Goal: Information Seeking & Learning: Learn about a topic

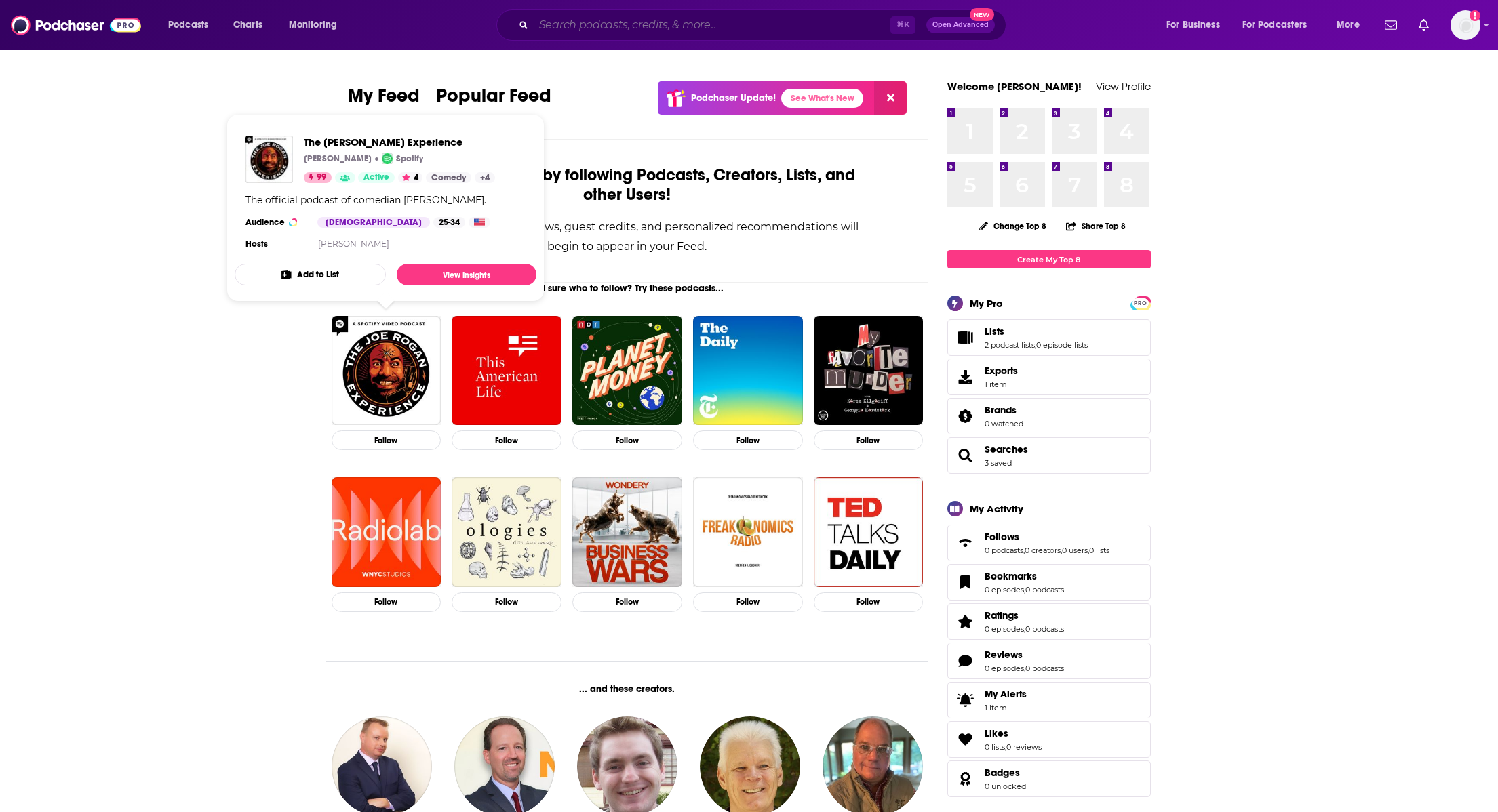
click at [626, 23] on input "Search podcasts, credits, & more..." at bounding box center [711, 25] width 357 height 22
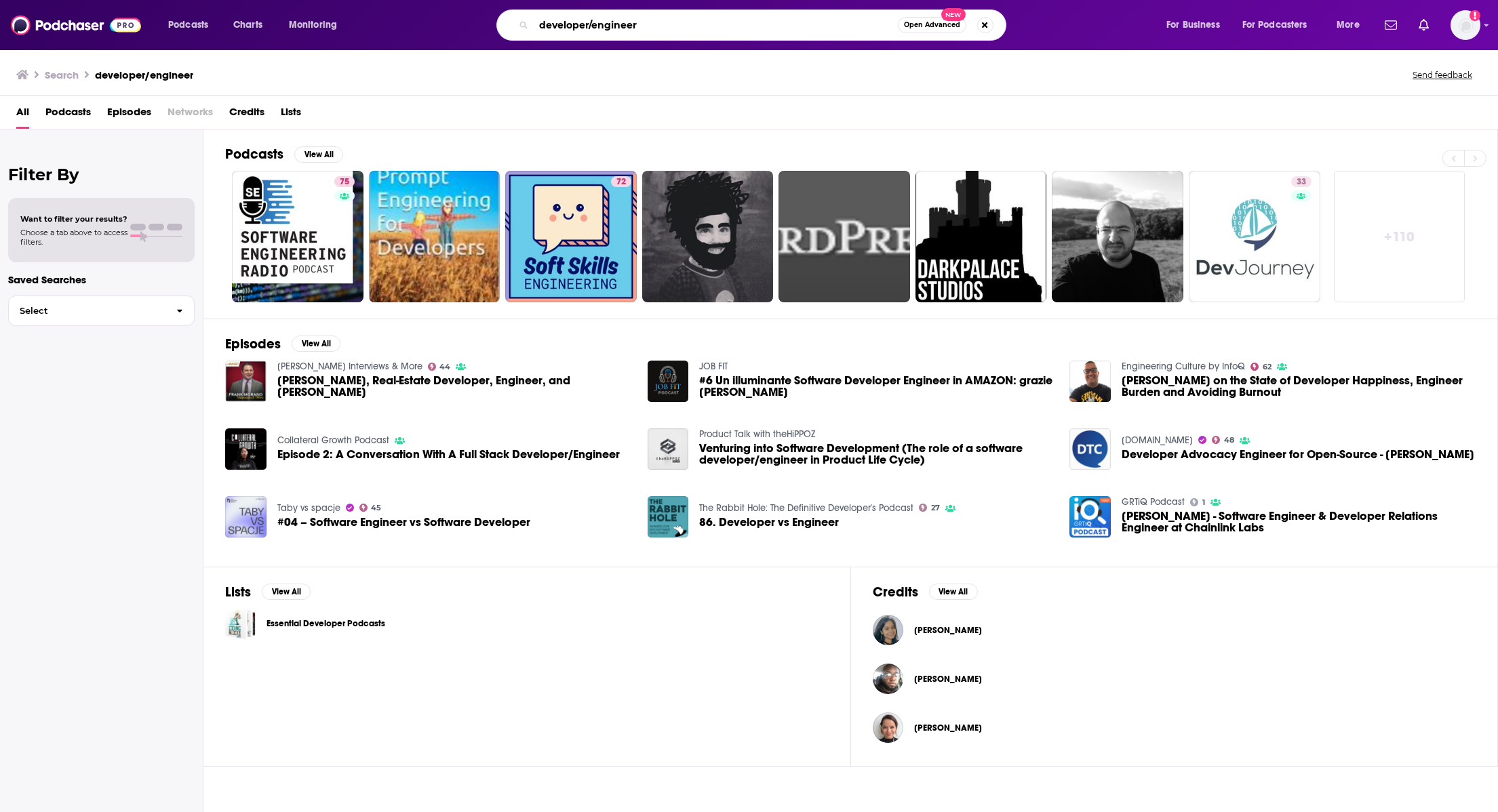
click at [675, 24] on input "developer/engineer" at bounding box center [716, 25] width 365 height 22
drag, startPoint x: 675, startPoint y: 24, endPoint x: 498, endPoint y: 27, distance: 177.0
click at [498, 28] on div "developer/engineer Open Advanced New" at bounding box center [751, 25] width 510 height 31
type input "software developer/engineer"
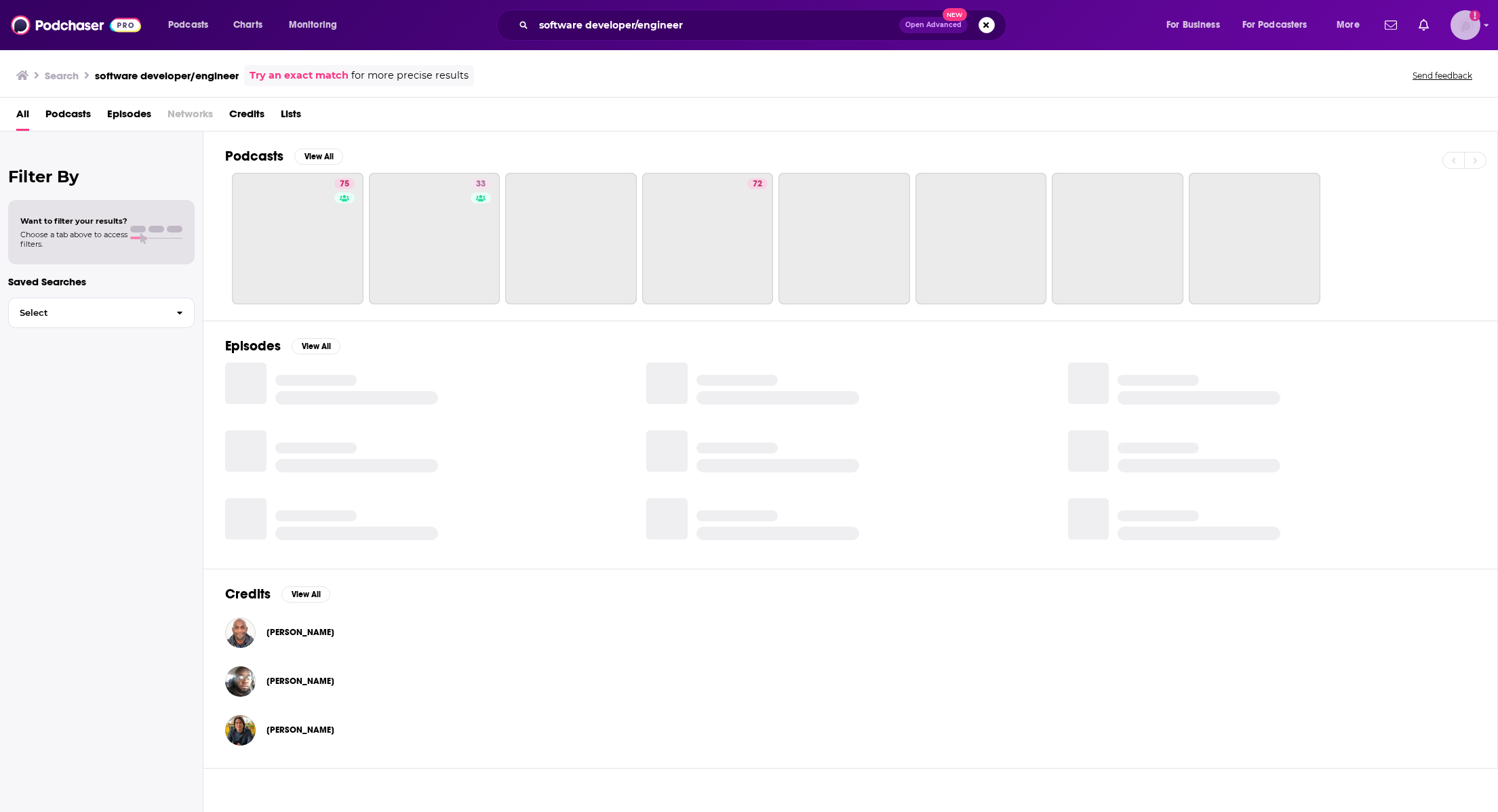
click at [1467, 20] on img "Logged in as TrevorC" at bounding box center [1465, 25] width 30 height 30
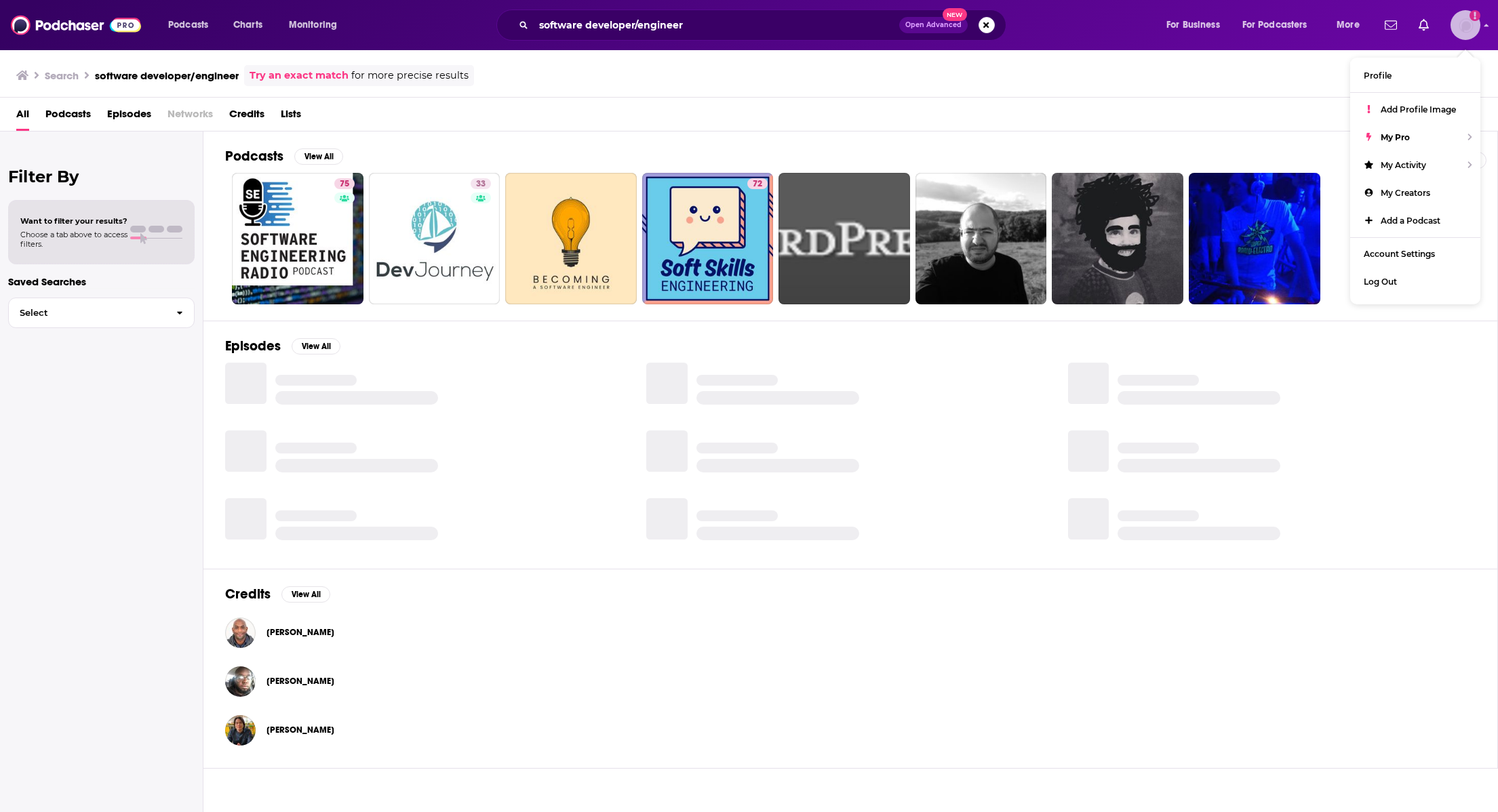
click at [1467, 22] on img "Logged in as TrevorC" at bounding box center [1465, 25] width 30 height 30
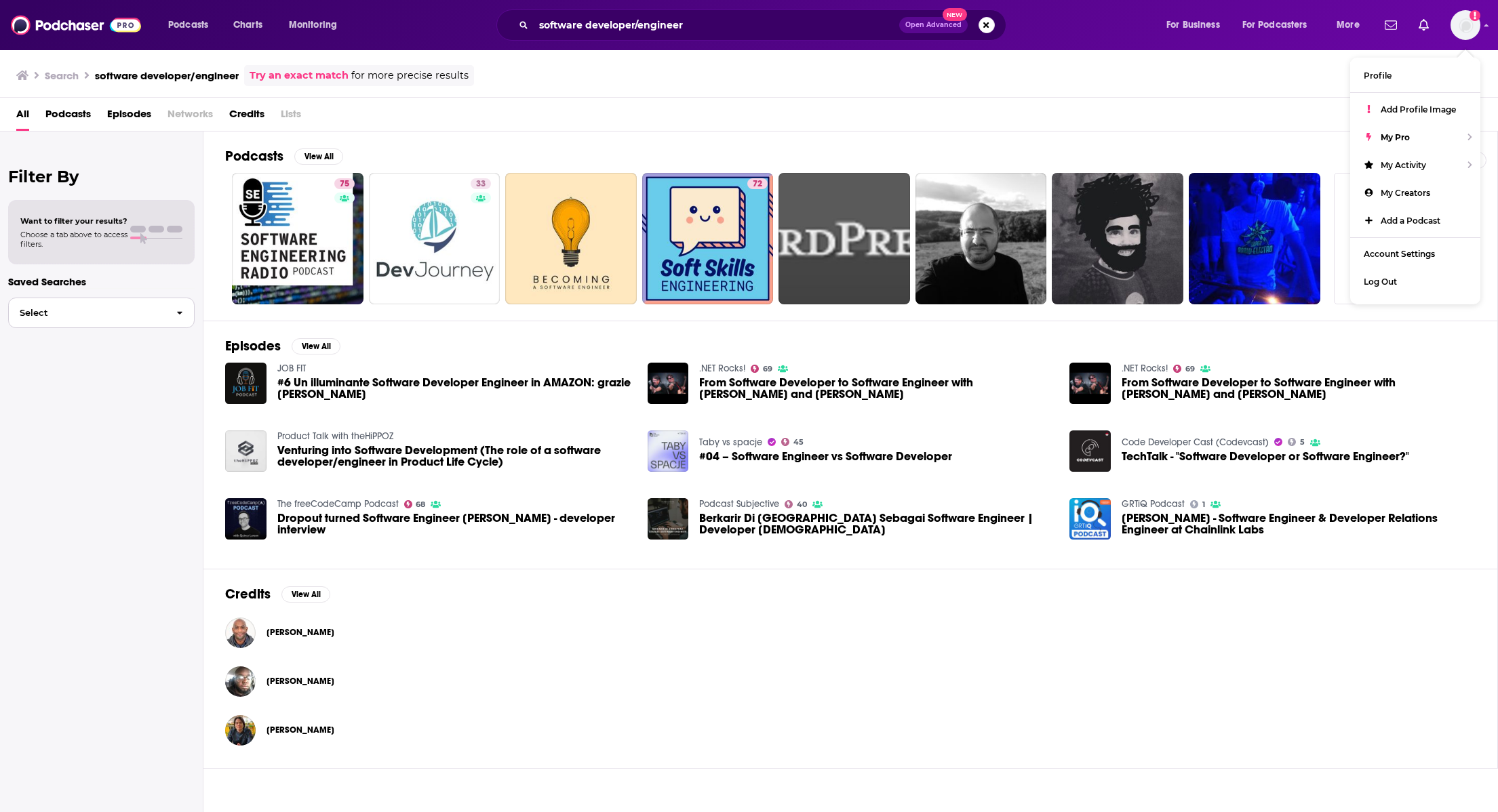
click at [59, 305] on button "Select" at bounding box center [101, 312] width 187 height 30
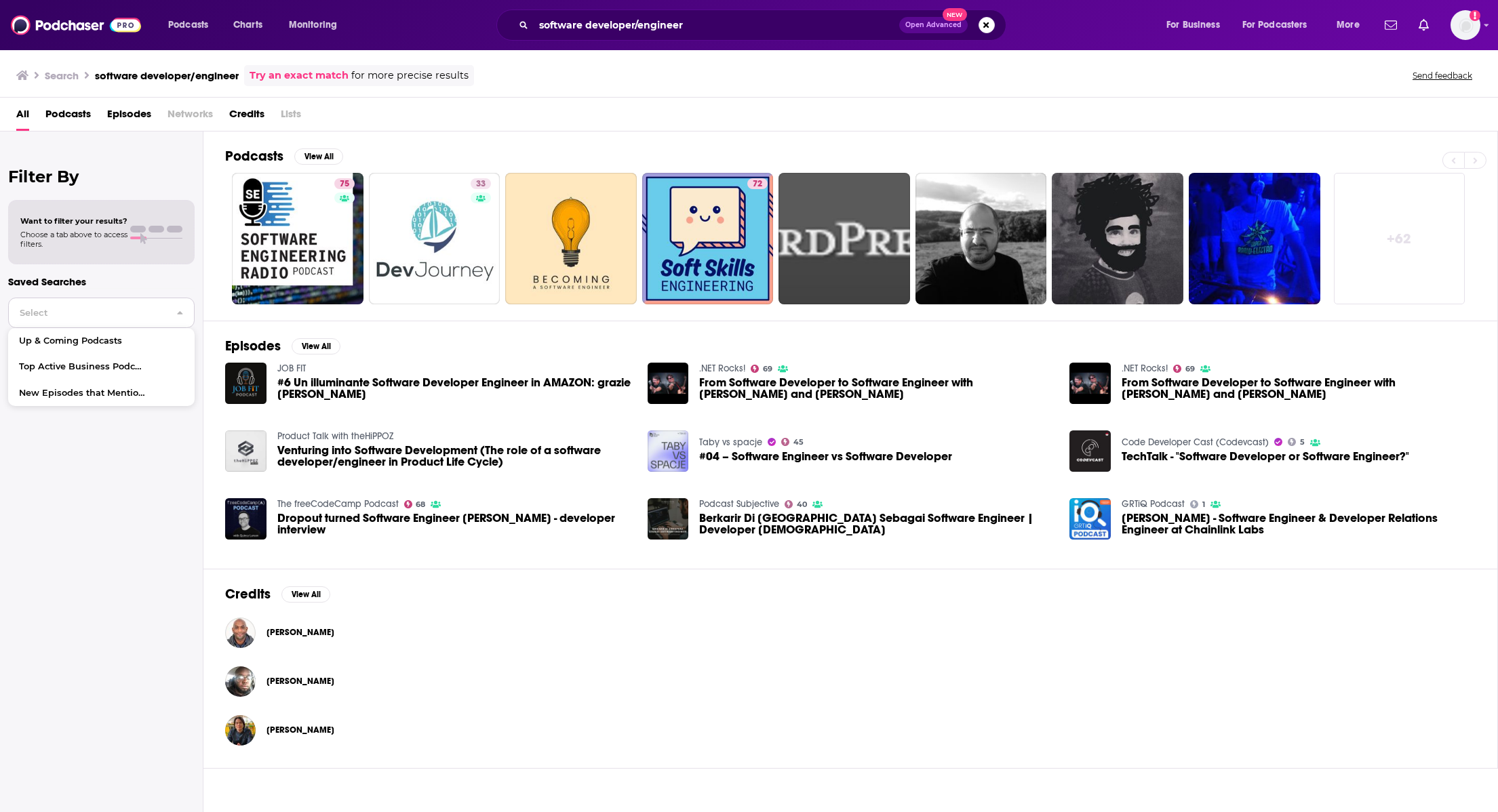
click at [59, 306] on button "Select" at bounding box center [101, 312] width 187 height 30
click at [73, 109] on span "Podcasts" at bounding box center [67, 117] width 45 height 27
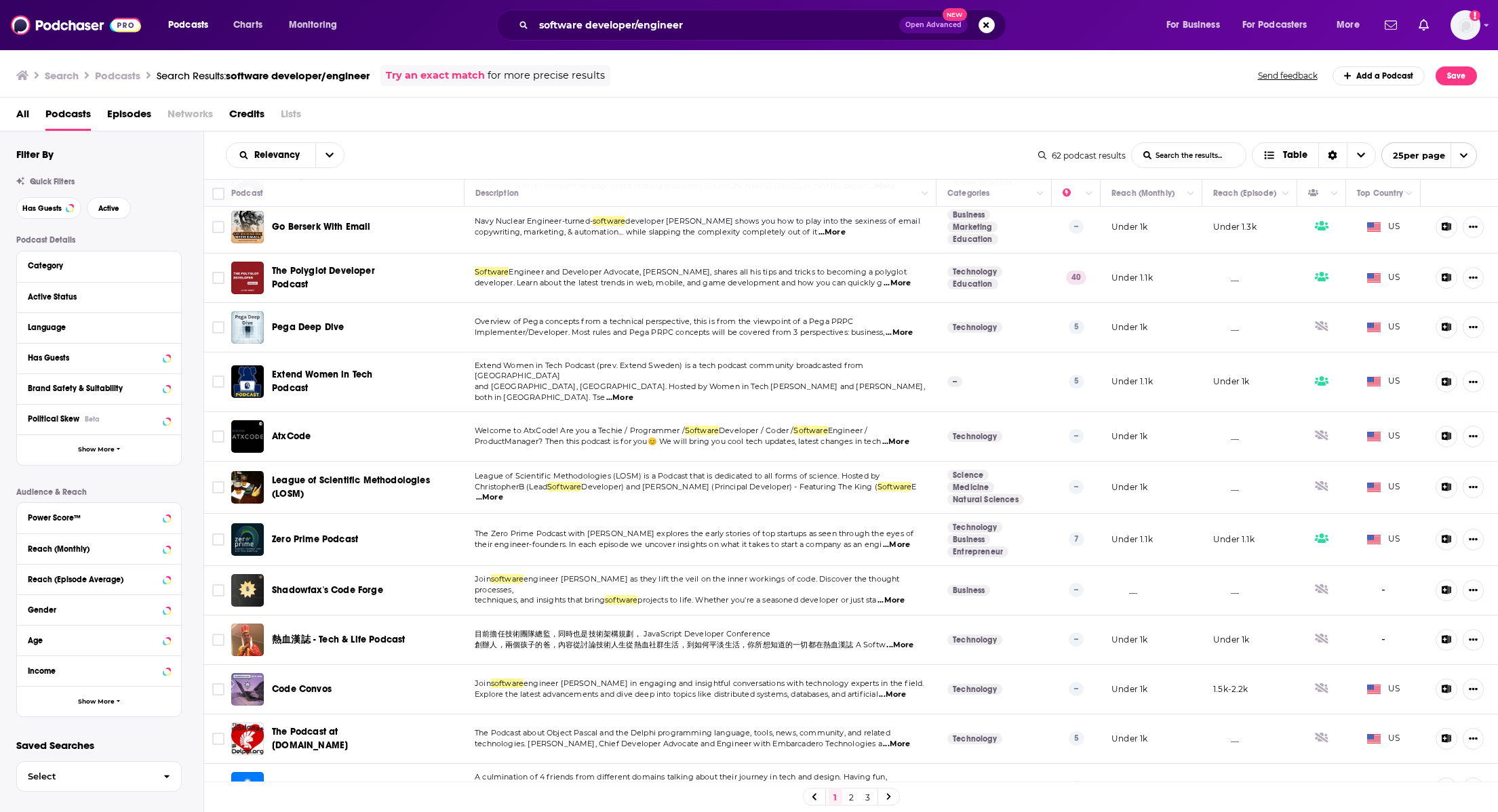
scroll to position [684, 0]
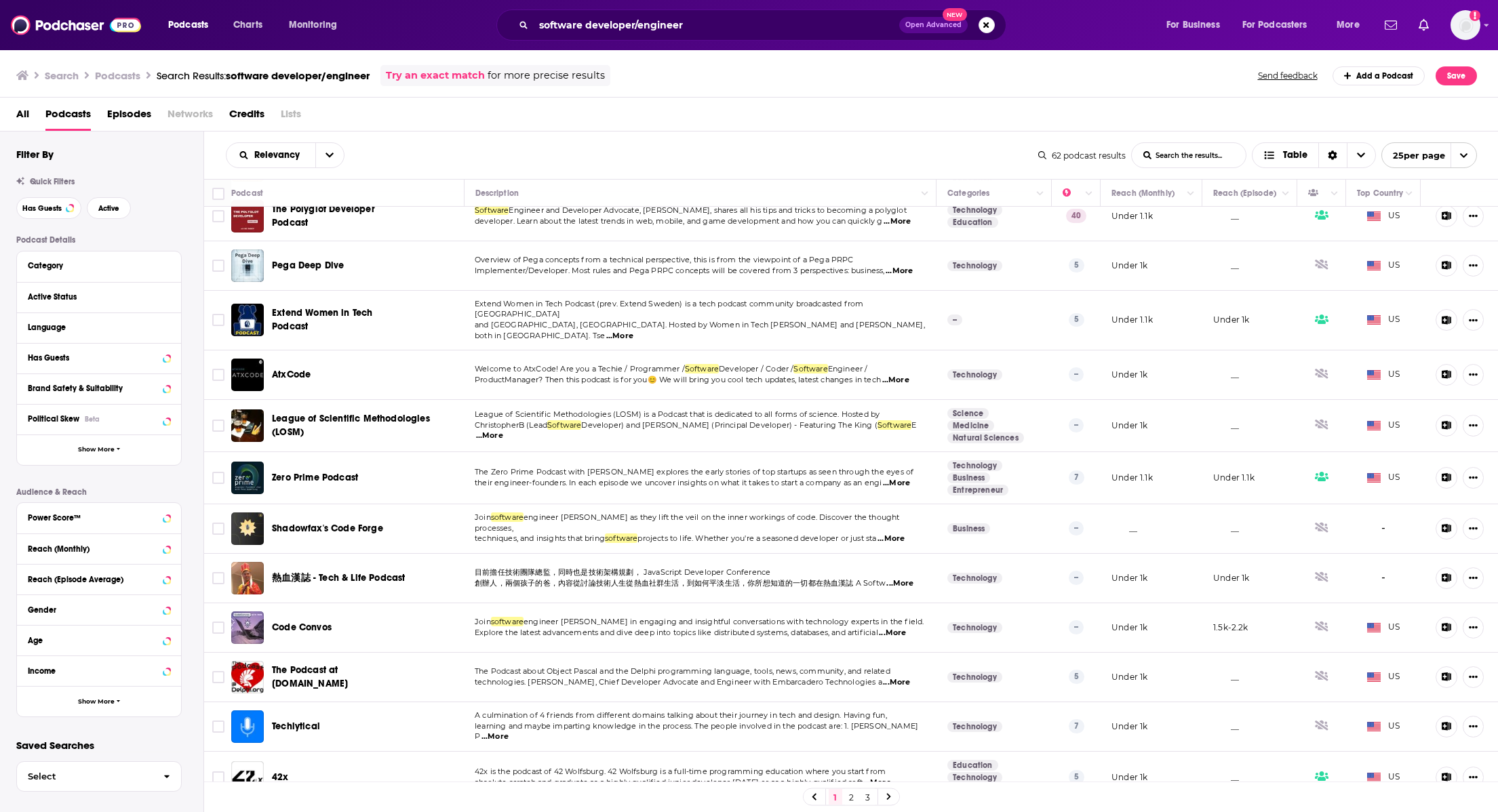
click at [174, 551] on div "Reach (Monthly)" at bounding box center [98, 548] width 164 height 30
click at [164, 548] on icon at bounding box center [167, 548] width 7 height 11
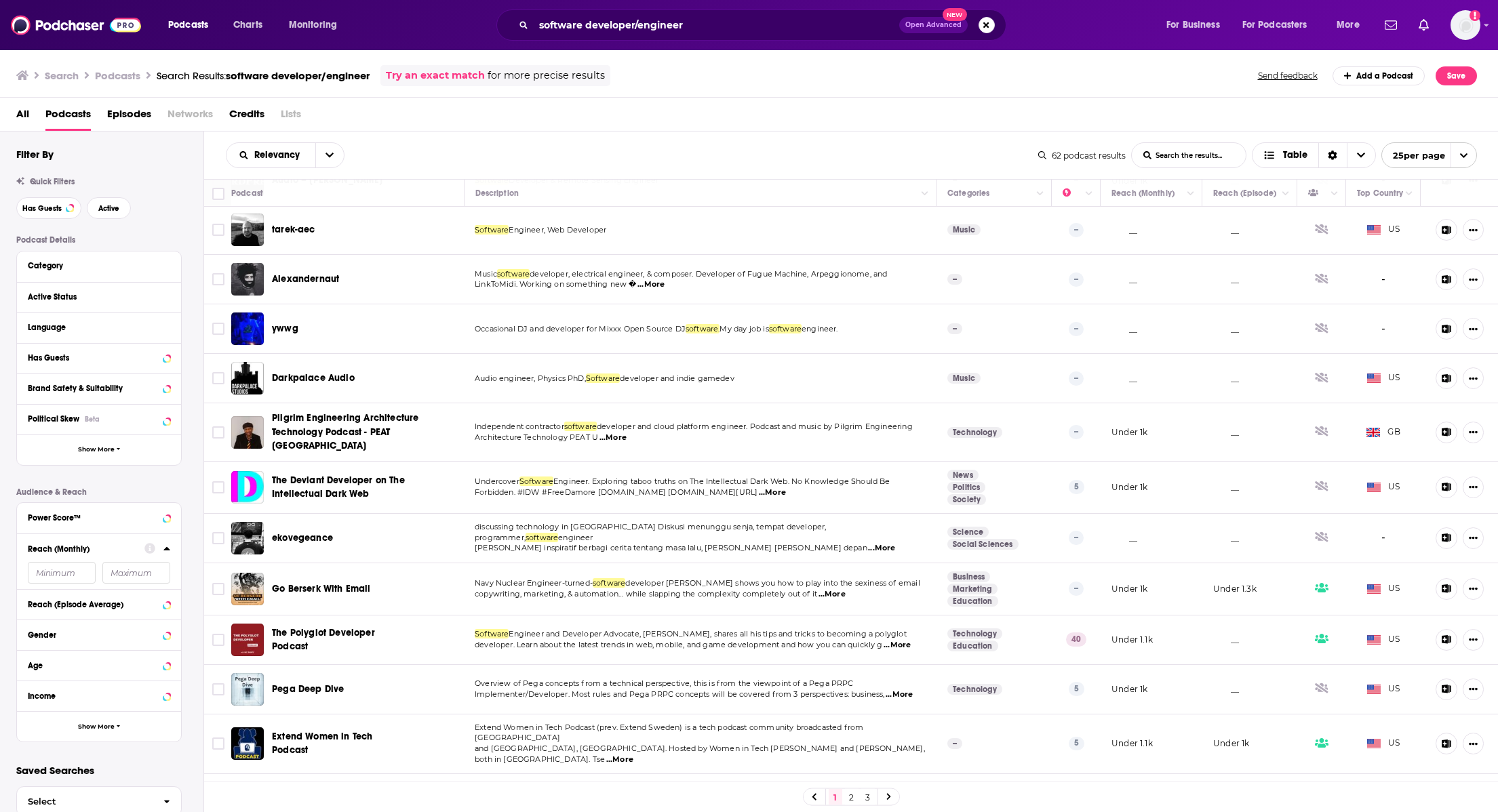
scroll to position [0, 0]
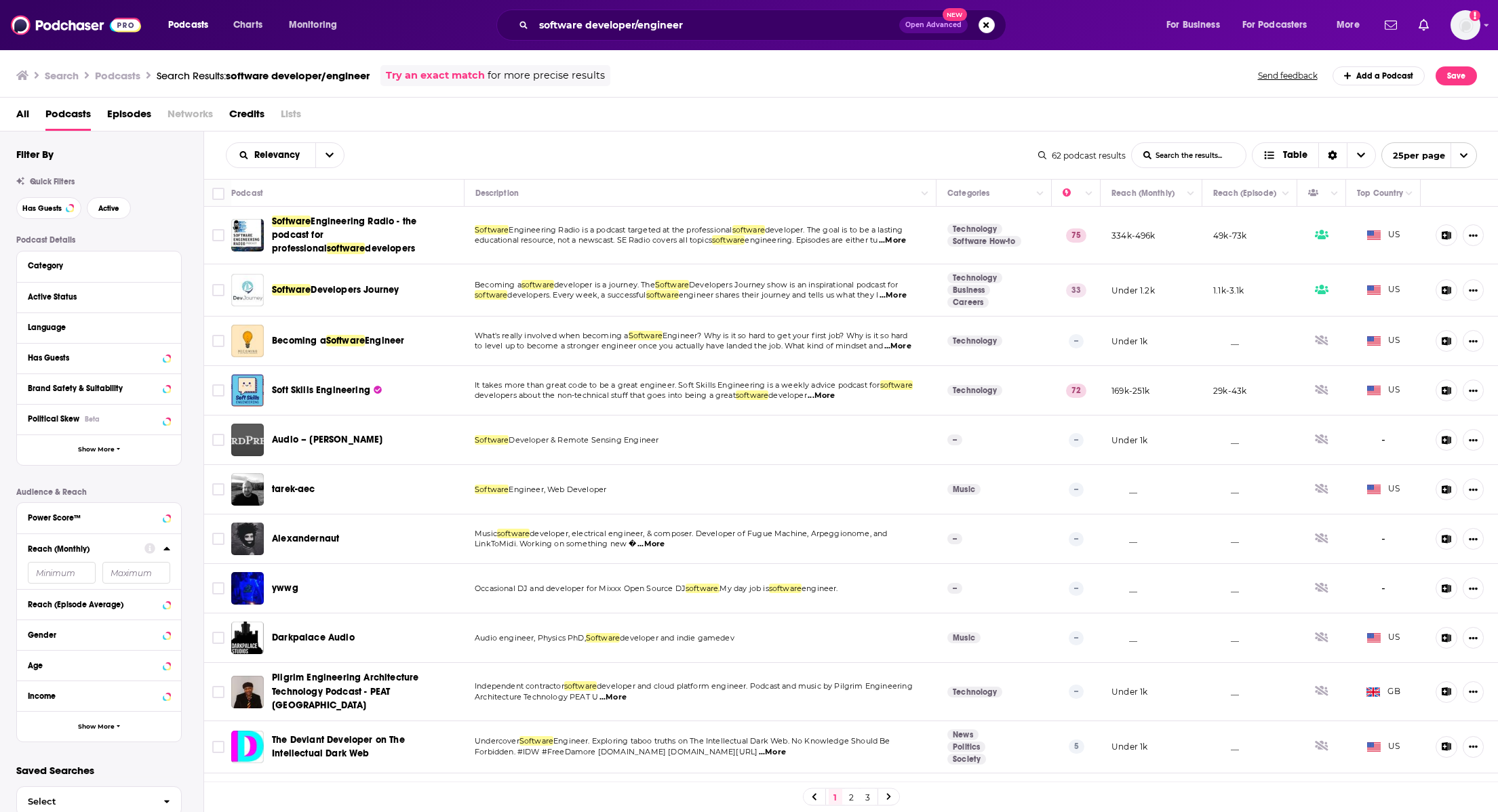
click at [878, 241] on span "engineering. Episodes are either tu" at bounding box center [811, 240] width 133 height 10
click at [906, 236] on span "...More" at bounding box center [892, 241] width 27 height 11
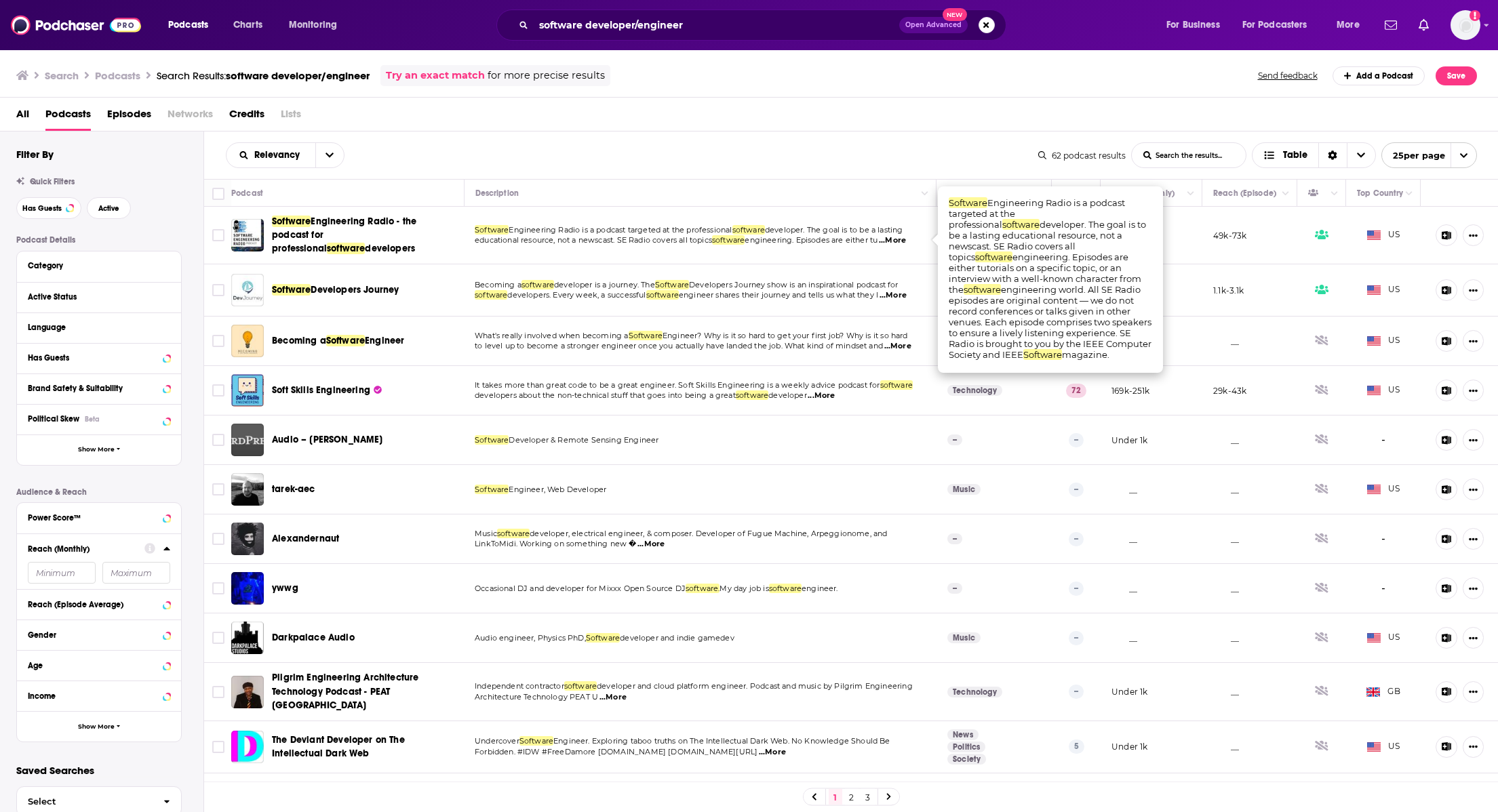
click at [326, 236] on span "Engineering Radio - the podcast for professional" at bounding box center [343, 235] width 144 height 39
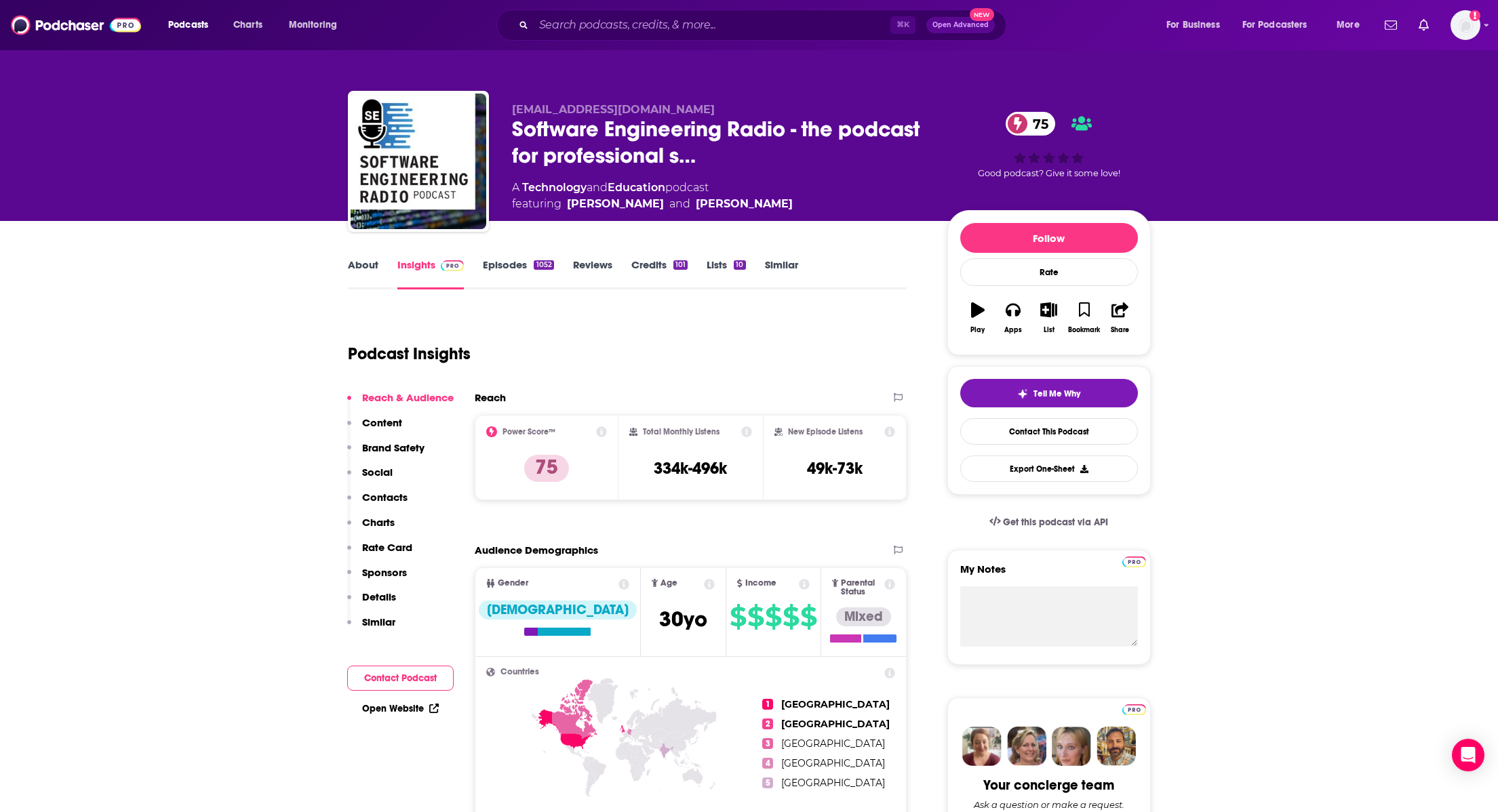
click at [411, 422] on div "Reach & Audience Content Brand Safety Social Contacts Charts Rate Card Sponsors…" at bounding box center [400, 516] width 106 height 249
click at [380, 420] on p "Content" at bounding box center [381, 423] width 40 height 13
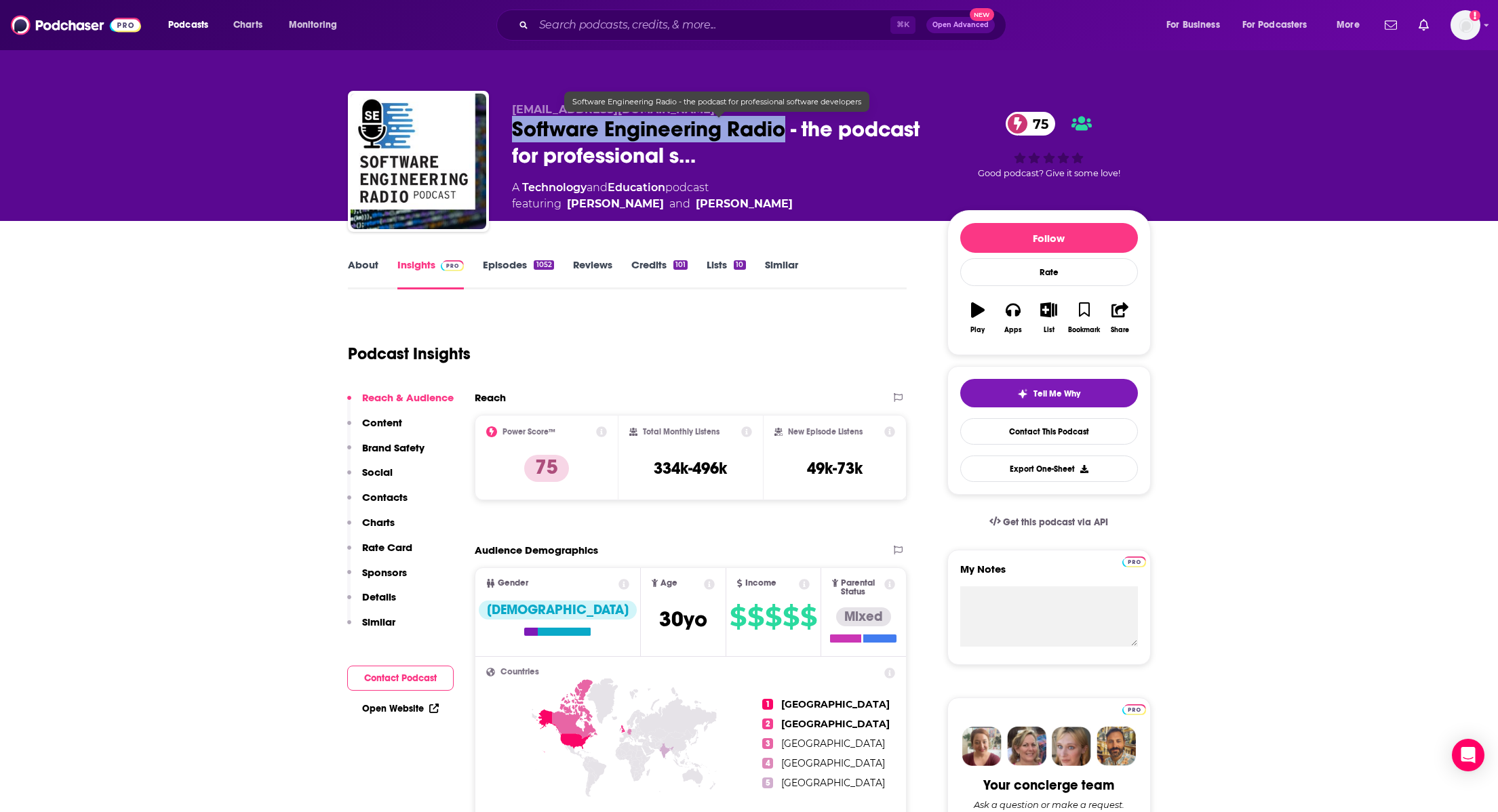
drag, startPoint x: 508, startPoint y: 122, endPoint x: 786, endPoint y: 135, distance: 278.3
click at [786, 135] on div "se-radio@computer.org Software Engineering Radio - the podcast for professional…" at bounding box center [749, 165] width 803 height 147
copy h2 "Software Engineering Radio"
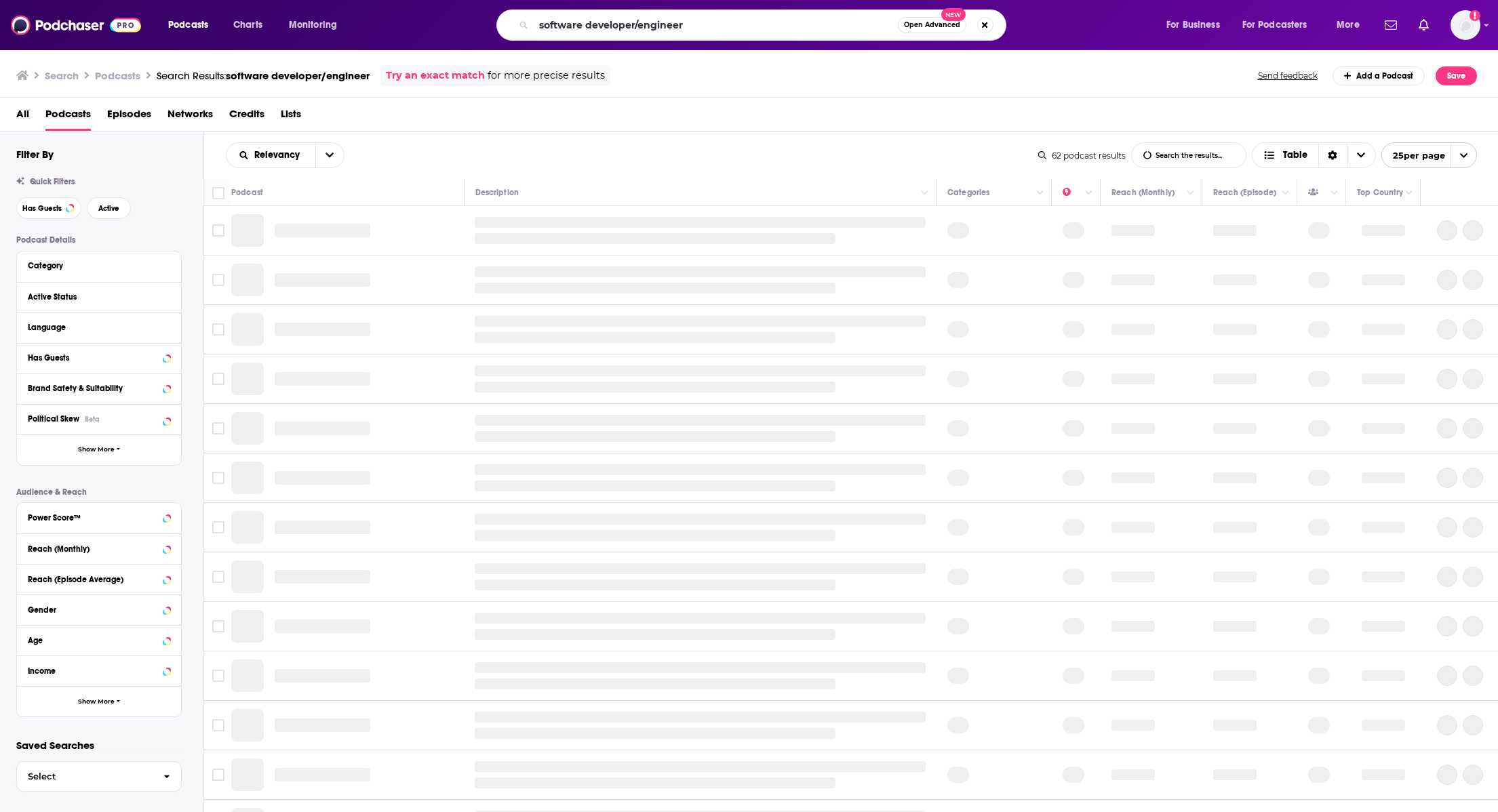
click at [569, 22] on input "software developer/engineer" at bounding box center [716, 25] width 365 height 22
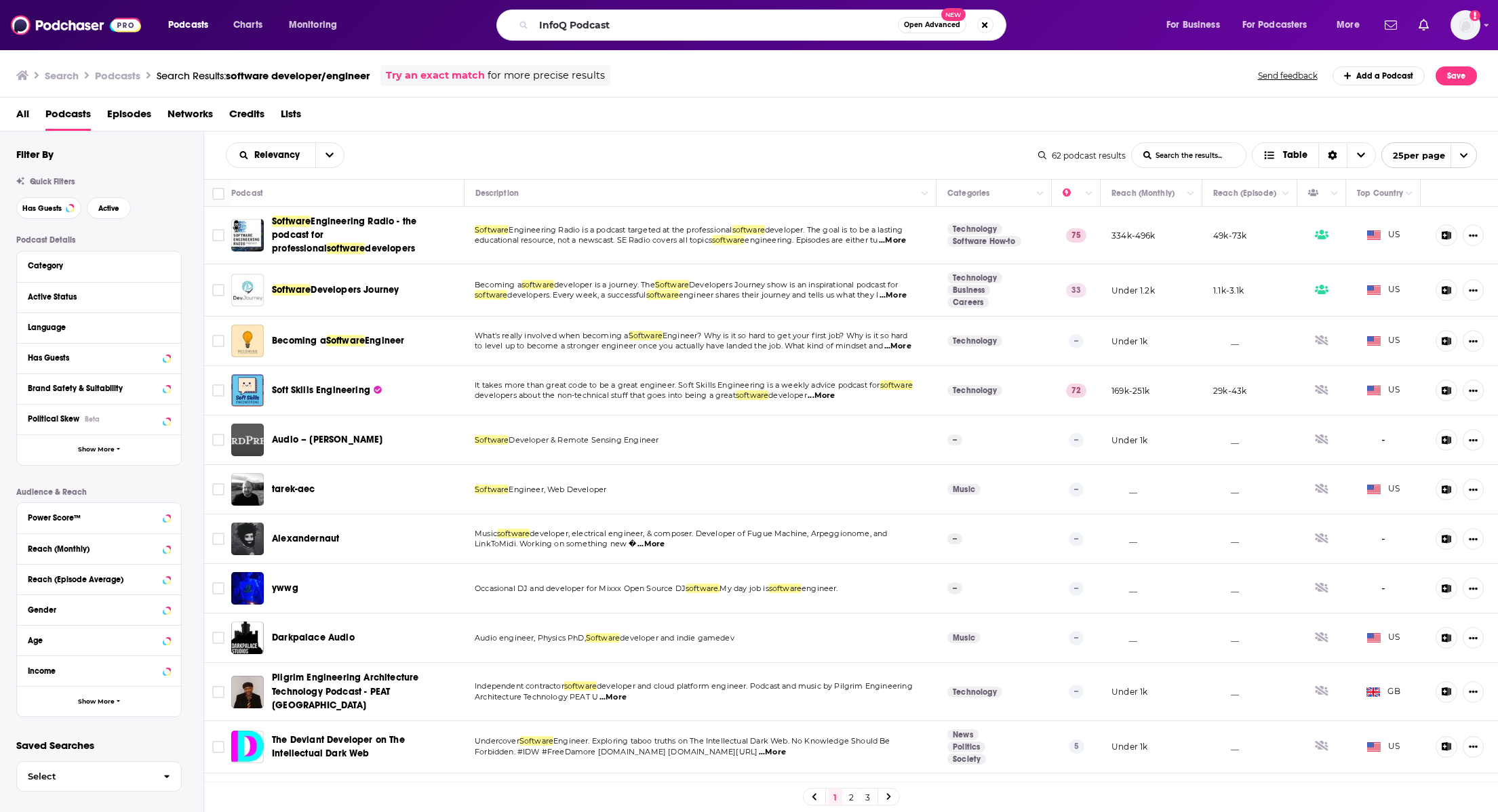
type input "InfoQ Podcast"
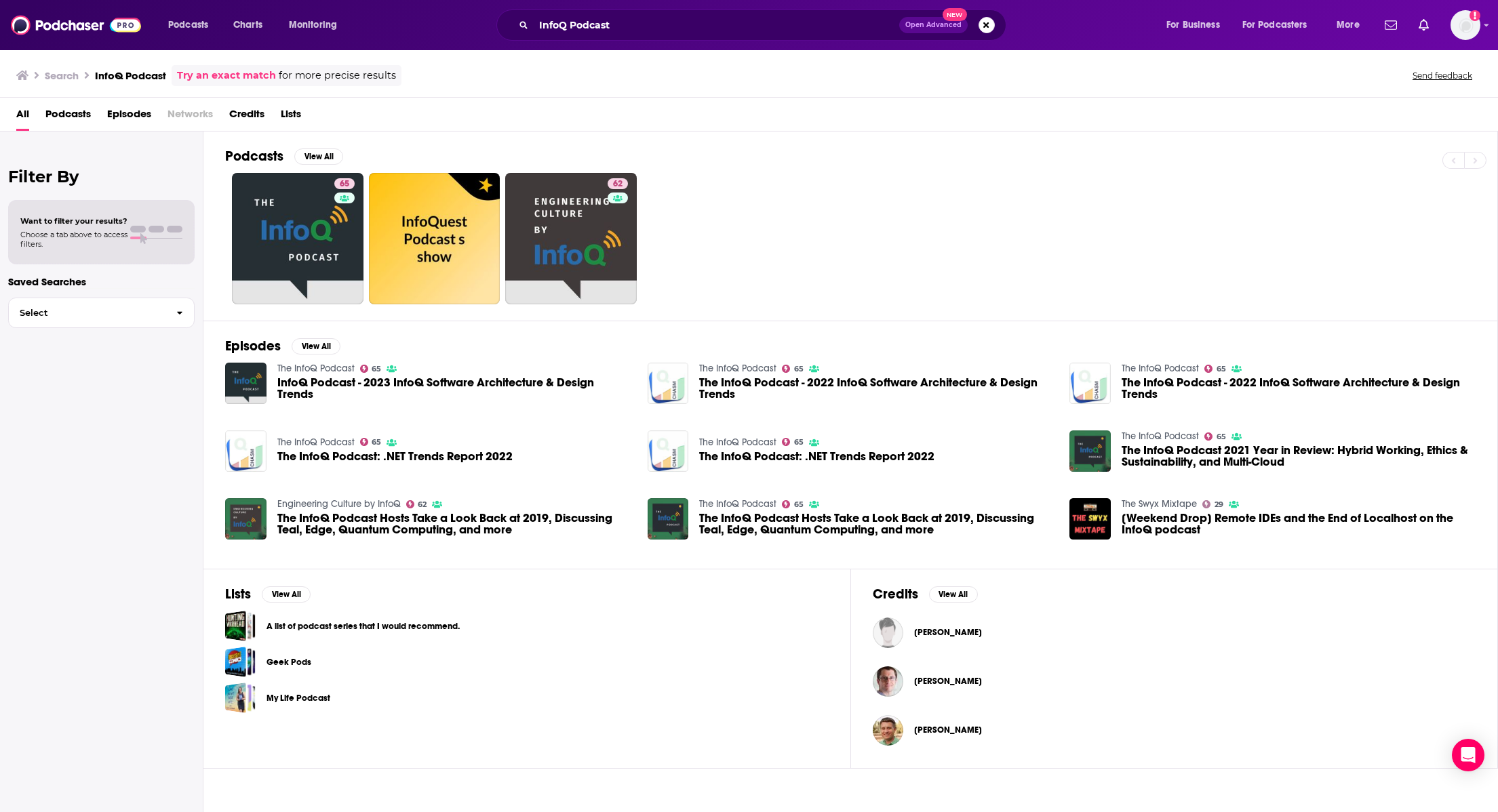
click at [351, 392] on span "InfoQ Podcast - 2023 InfoQ Software Architecture & Design Trends" at bounding box center [454, 388] width 354 height 23
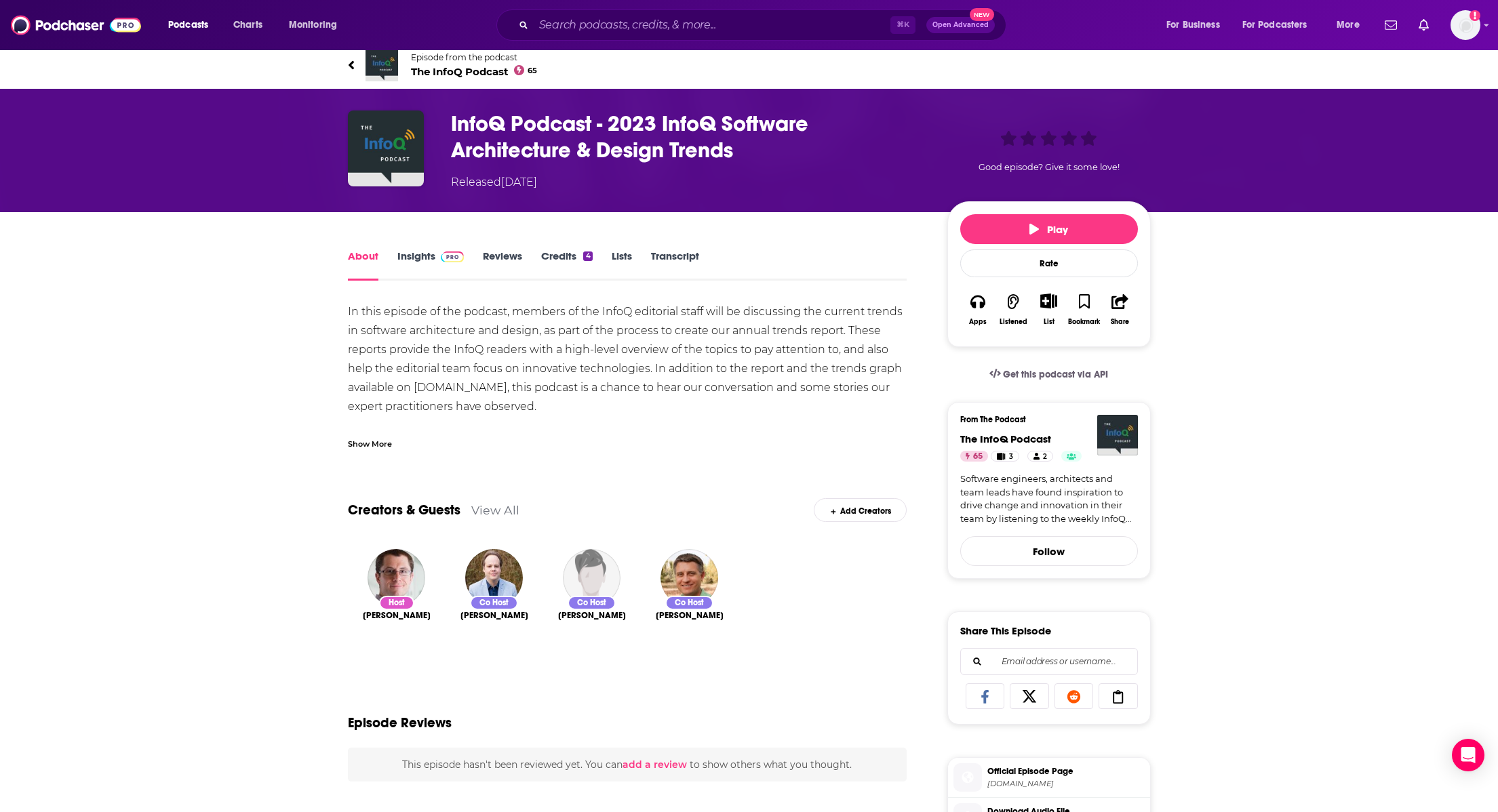
scroll to position [8, 0]
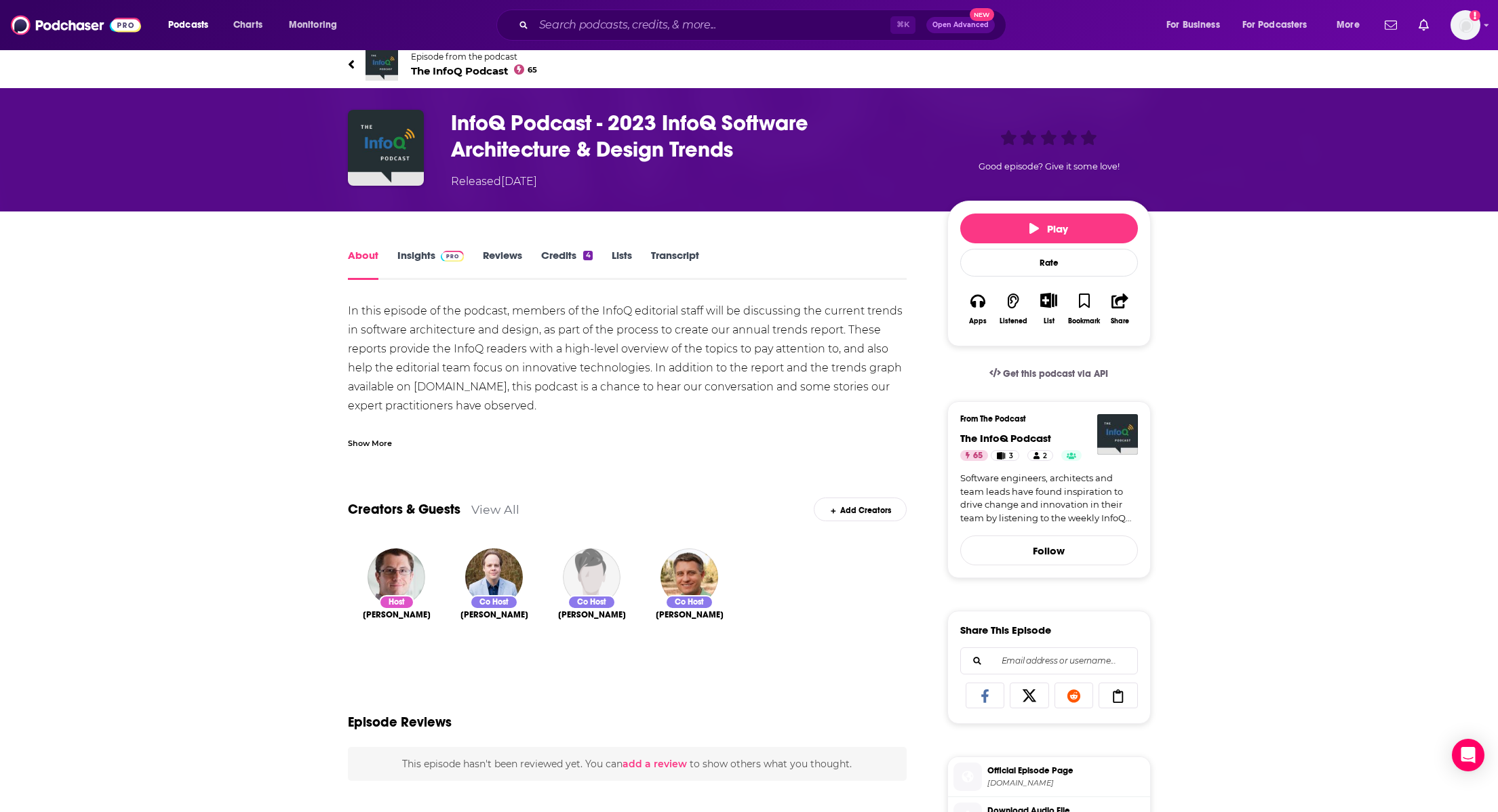
click at [1064, 500] on link "Software engineers, architects and team leads have found inspiration to drive c…" at bounding box center [1049, 498] width 178 height 53
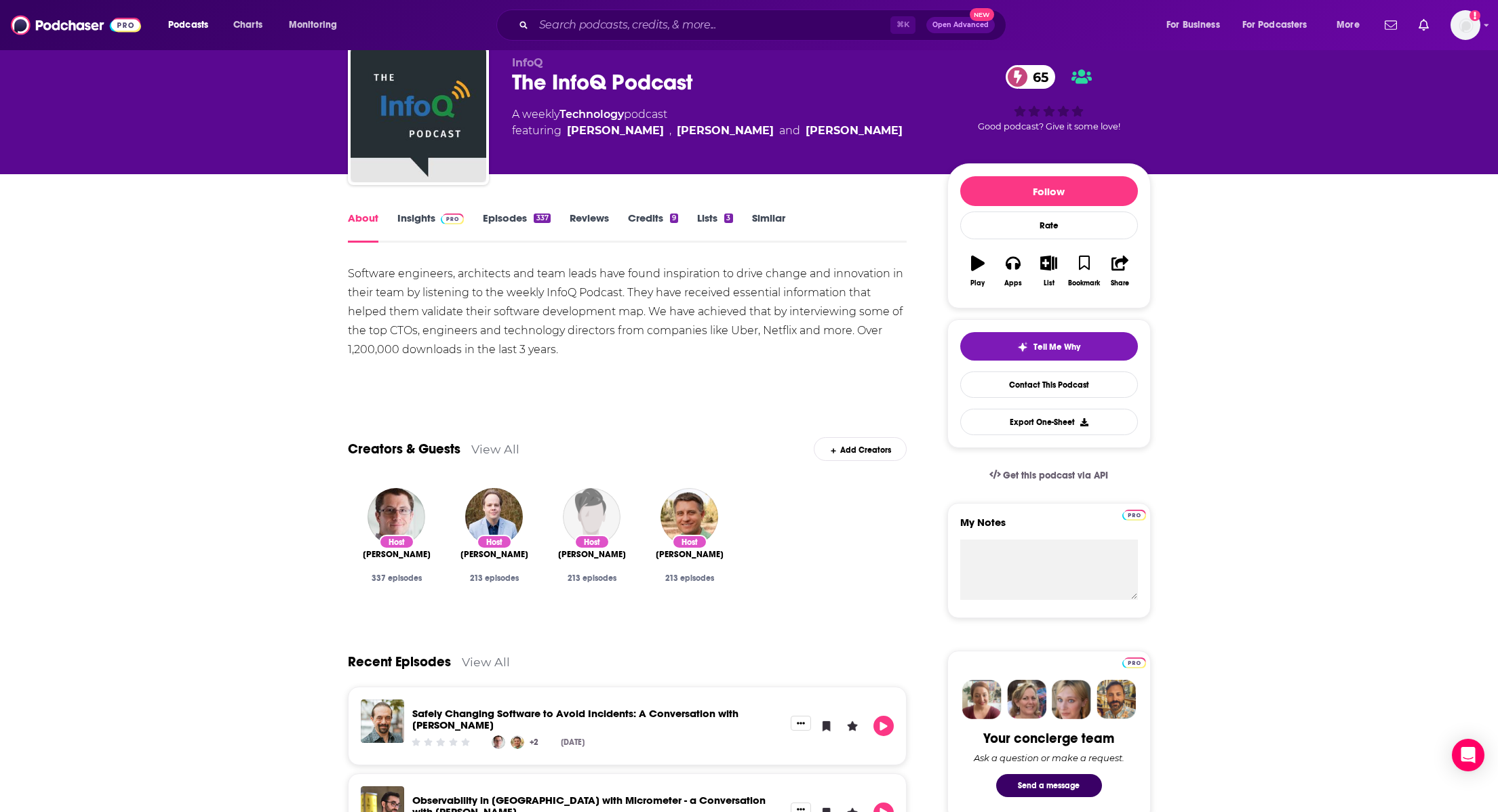
scroll to position [51, 0]
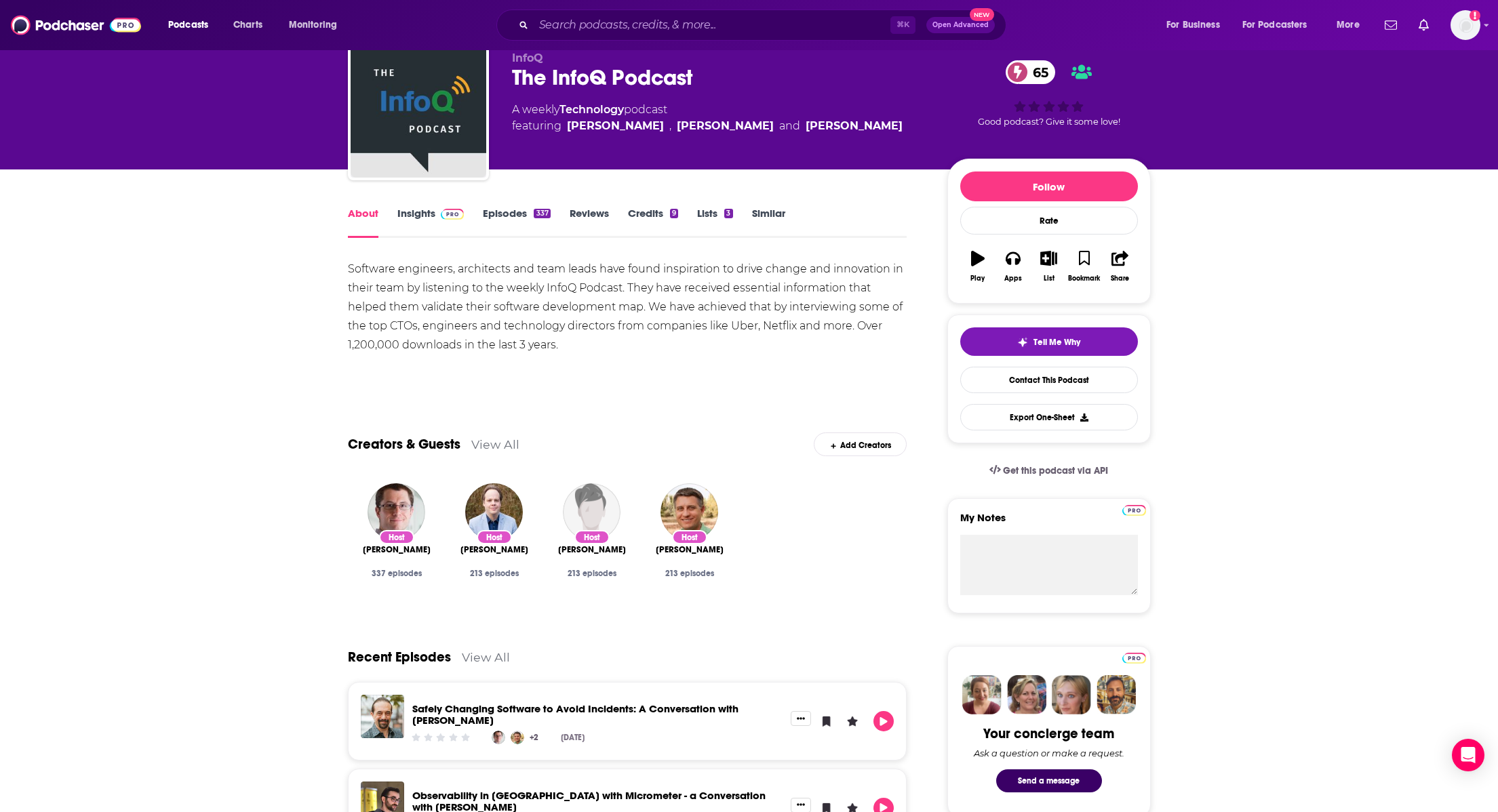
click at [377, 548] on span "[PERSON_NAME]" at bounding box center [396, 549] width 68 height 11
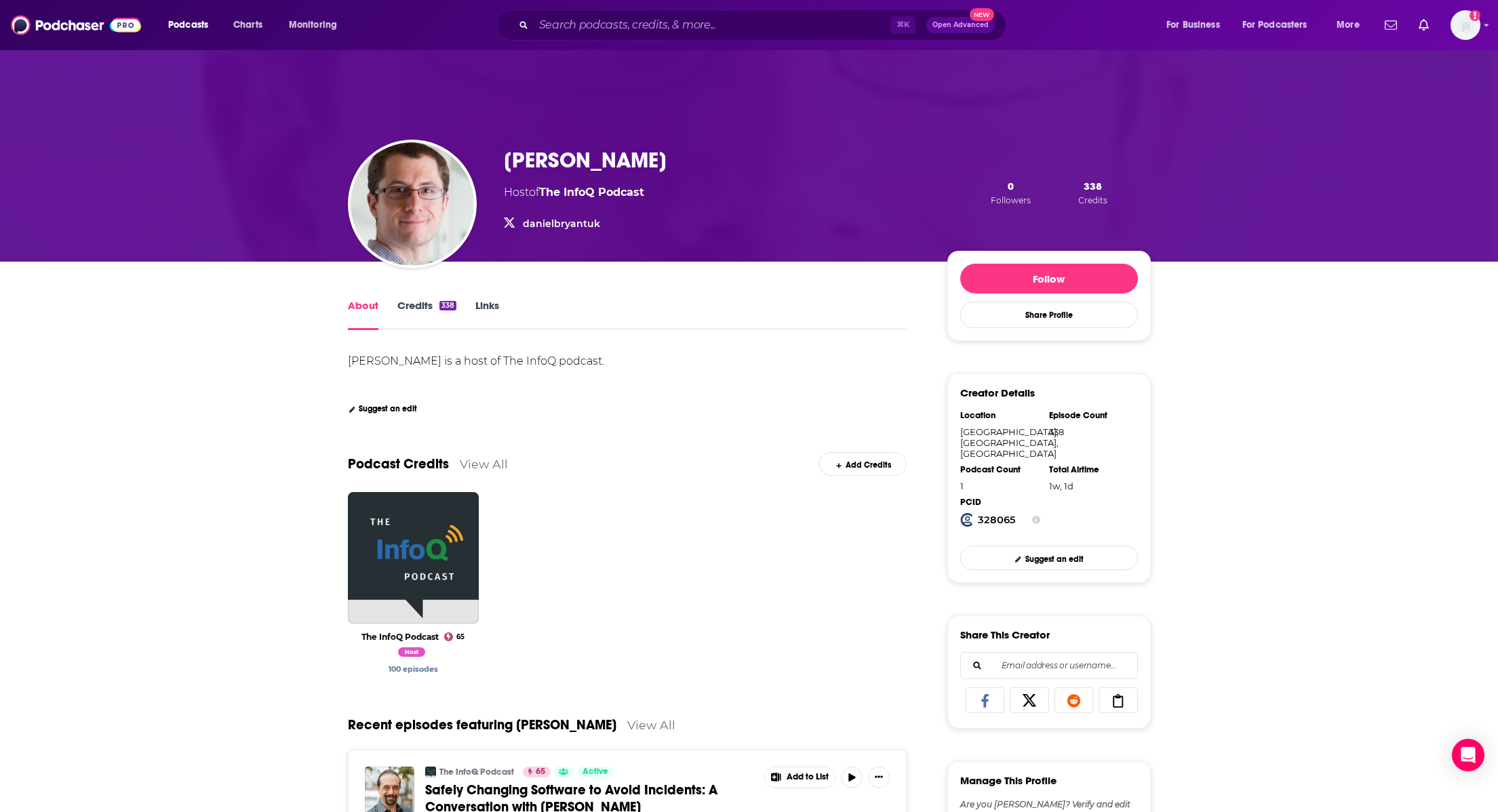
click at [568, 220] on link "danielbryantuk" at bounding box center [561, 224] width 77 height 12
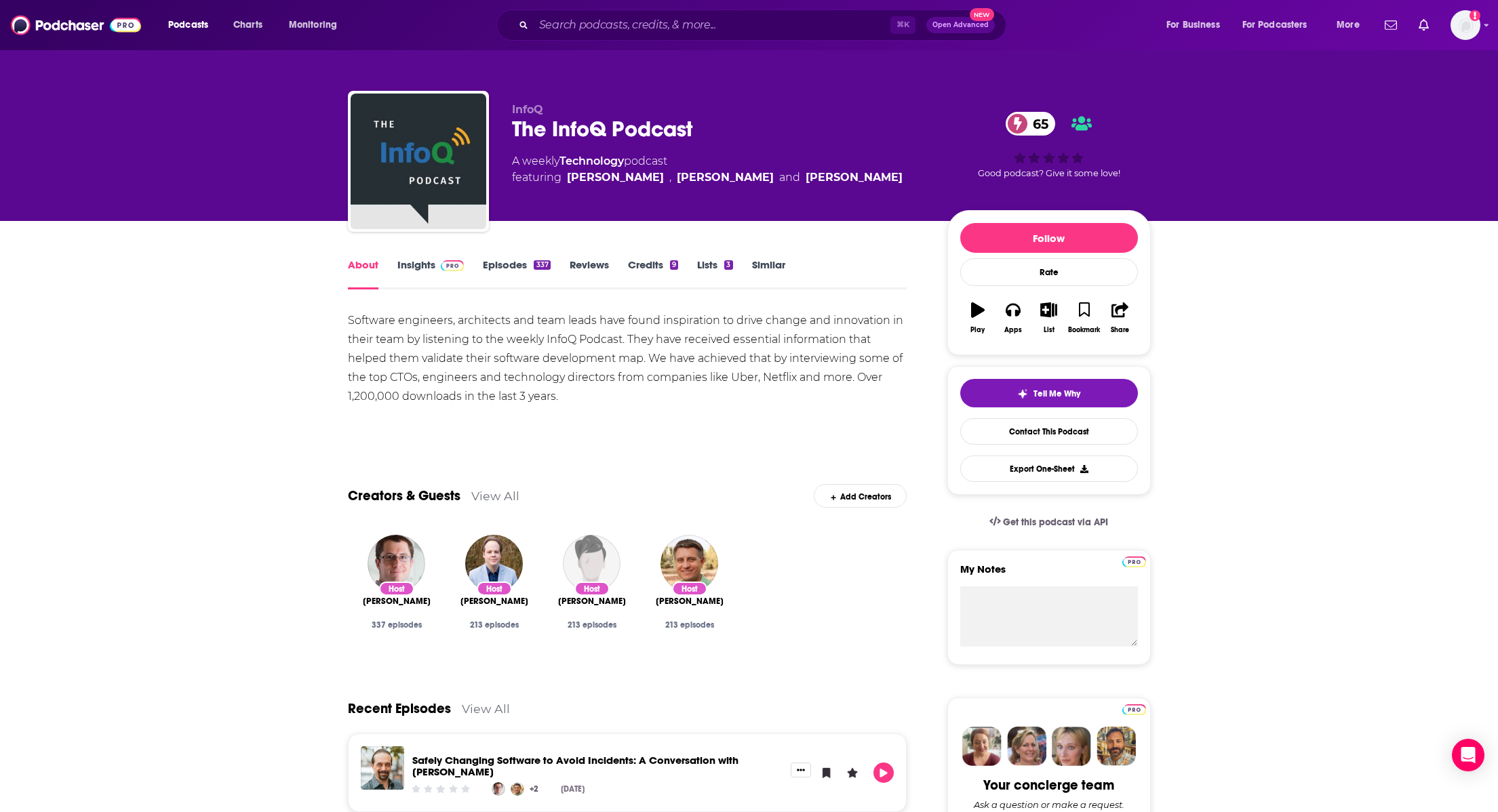
click at [481, 596] on span "[PERSON_NAME]" at bounding box center [494, 601] width 68 height 11
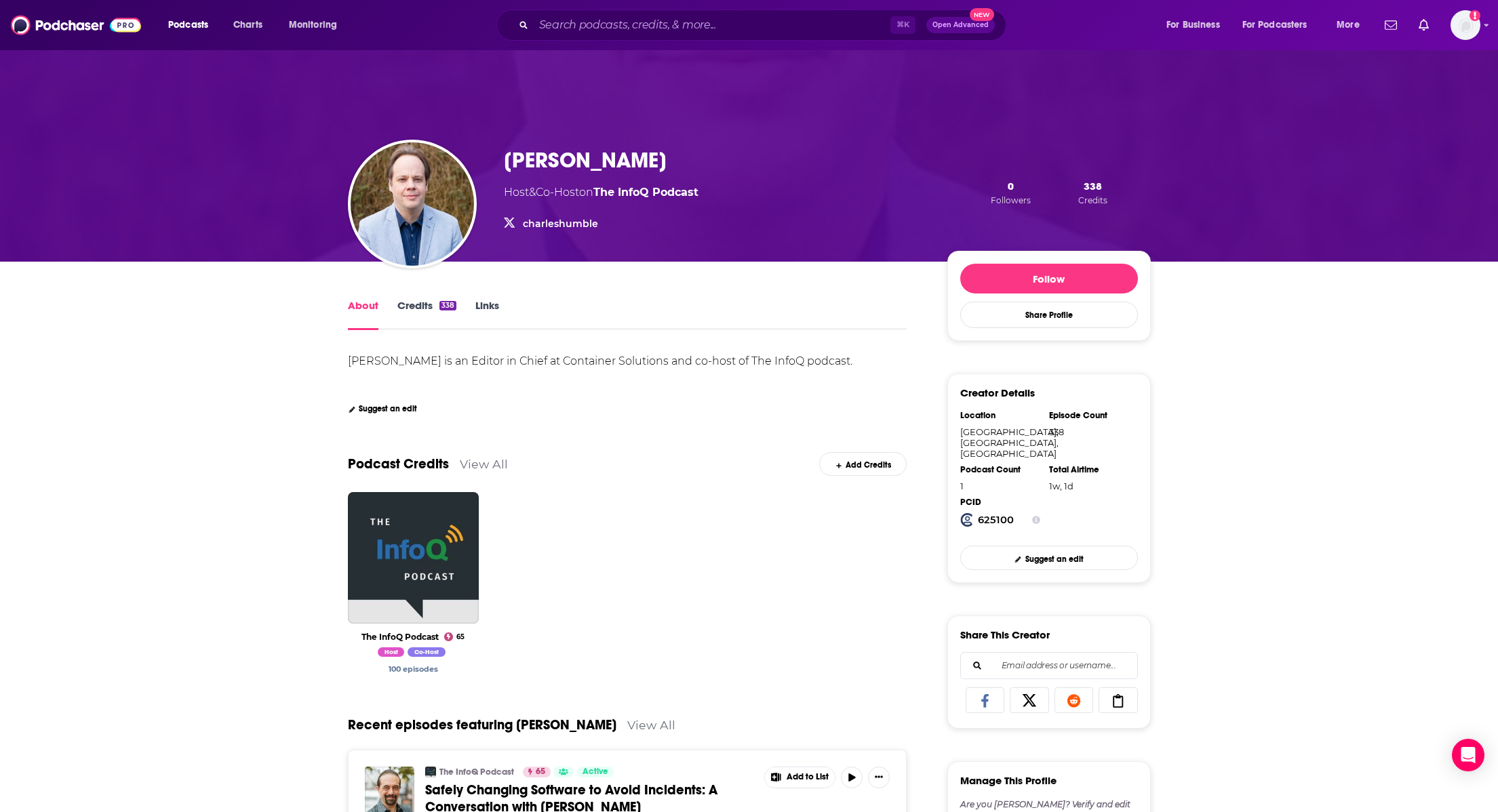
click at [570, 228] on link "charleshumble" at bounding box center [560, 224] width 75 height 12
click at [644, 195] on link "The InfoQ Podcast" at bounding box center [646, 192] width 105 height 13
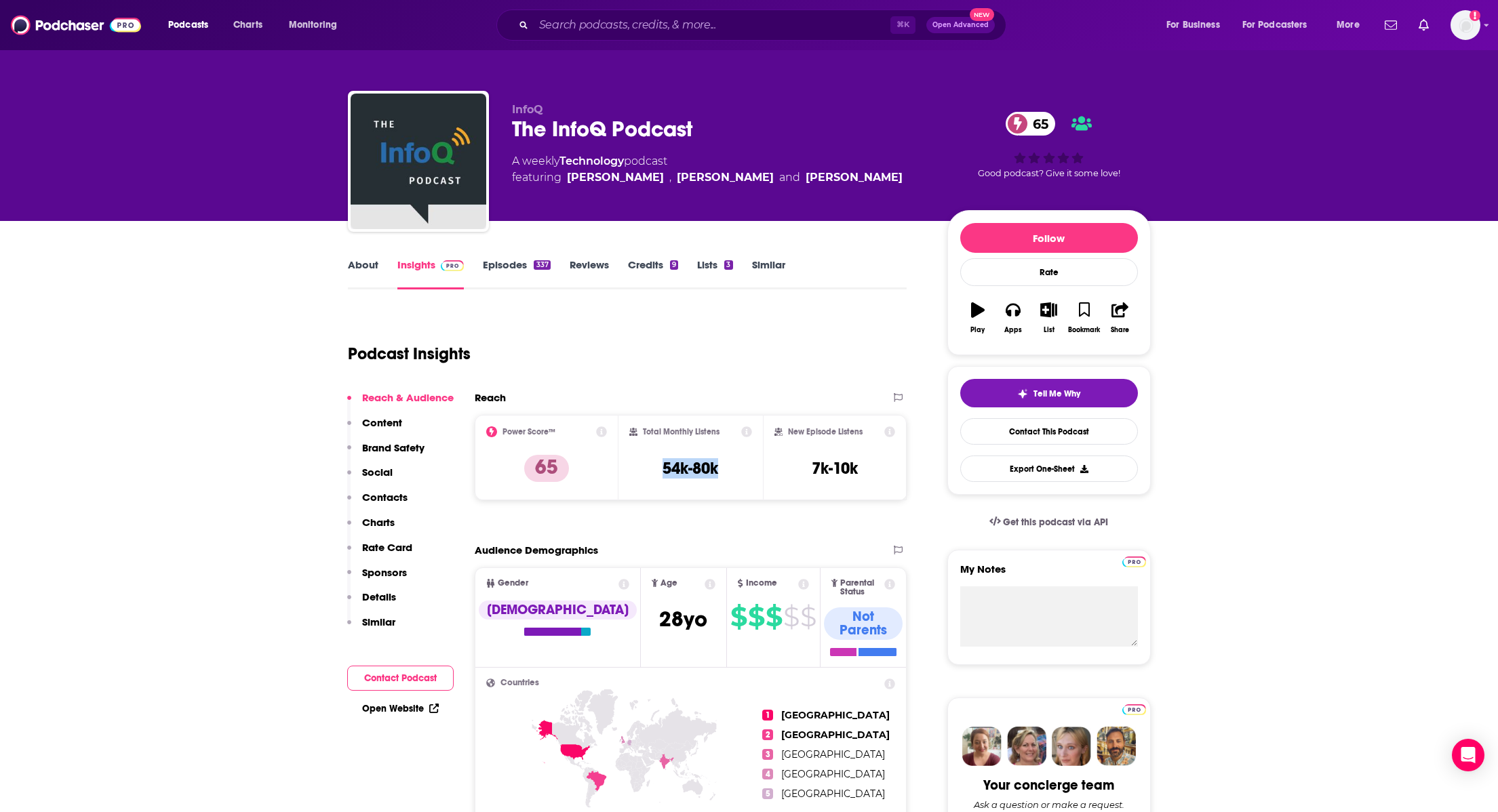
drag, startPoint x: 725, startPoint y: 474, endPoint x: 657, endPoint y: 474, distance: 68.0
click at [657, 474] on div "Total Monthly Listens 54k-80k" at bounding box center [690, 457] width 123 height 63
copy h3 "54k-80k"
click at [594, 24] on input "Search podcasts, credits, & more..." at bounding box center [711, 25] width 357 height 22
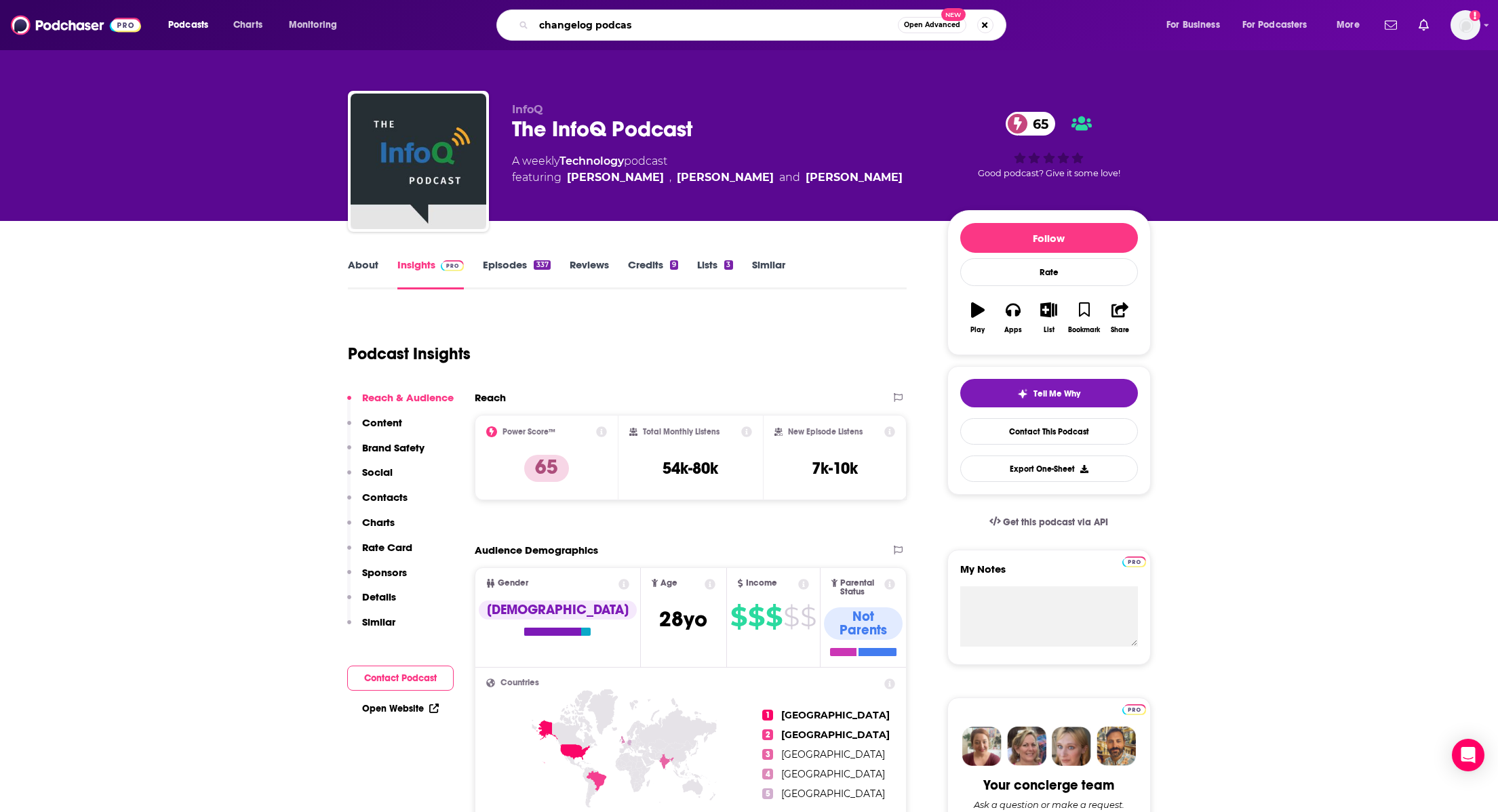
type input "changelog podcast"
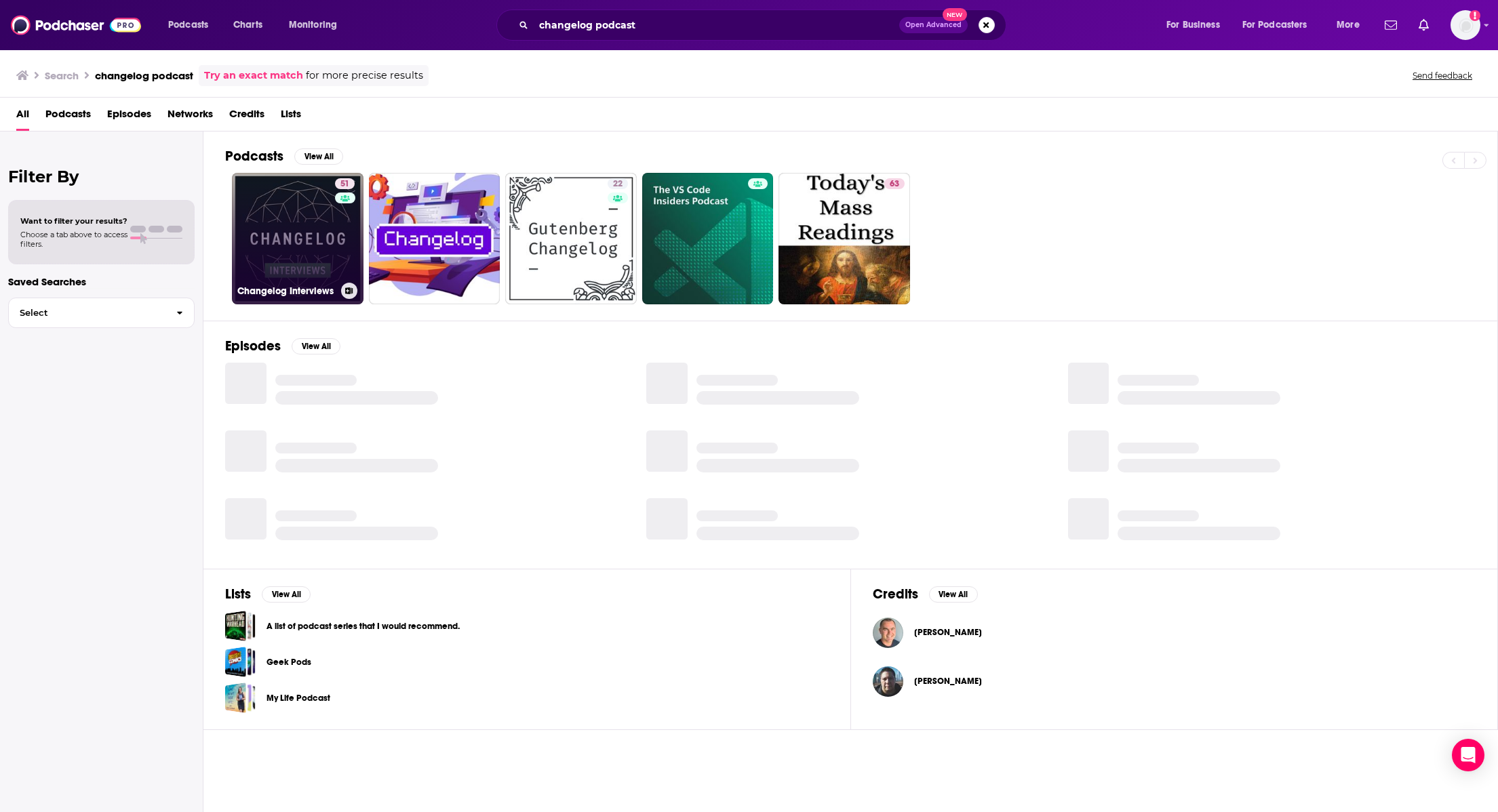
click at [327, 249] on link "51 Changelog Interviews" at bounding box center [297, 238] width 132 height 132
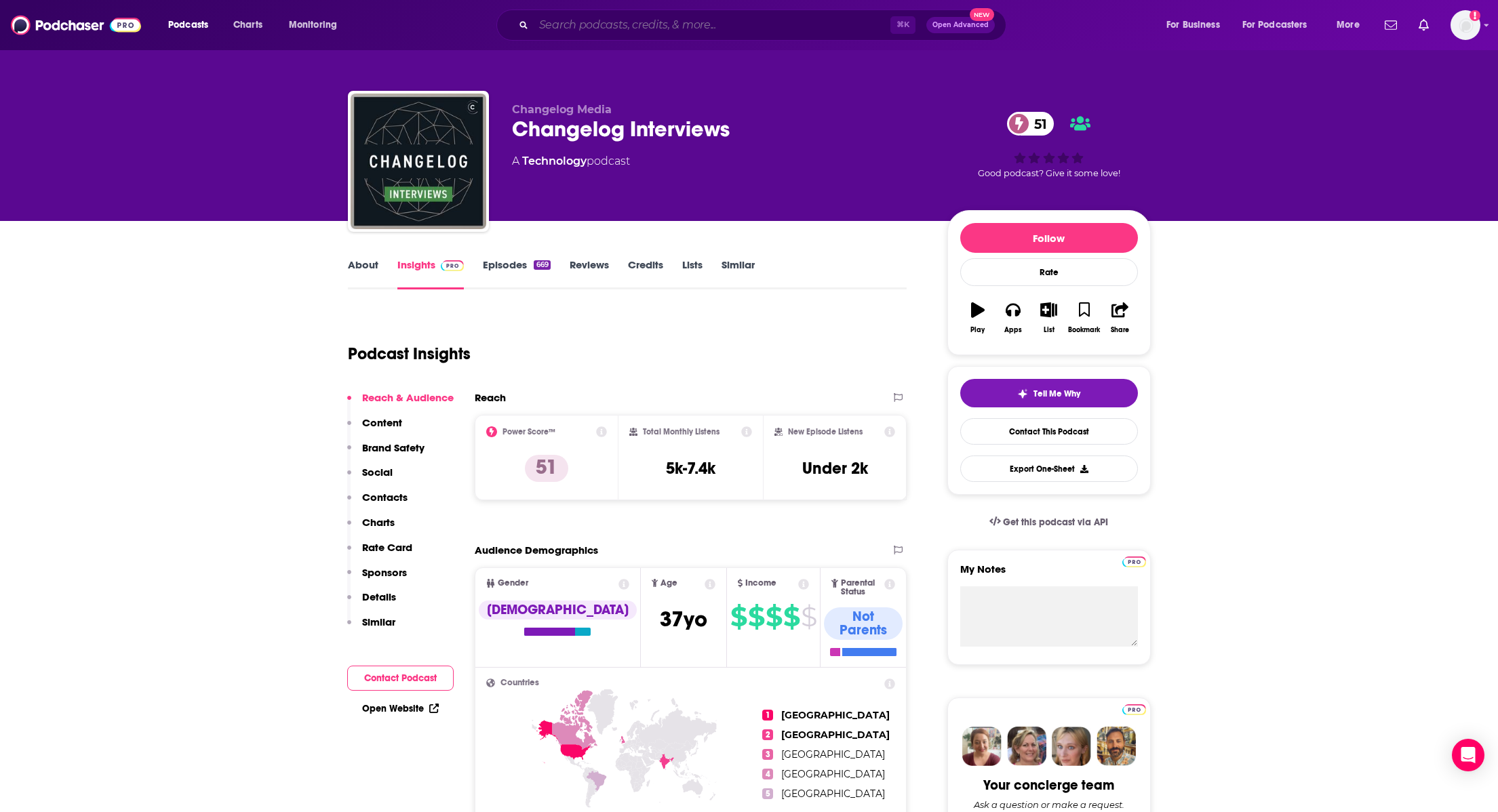
click at [668, 23] on input "Search podcasts, credits, & more..." at bounding box center [711, 25] width 357 height 22
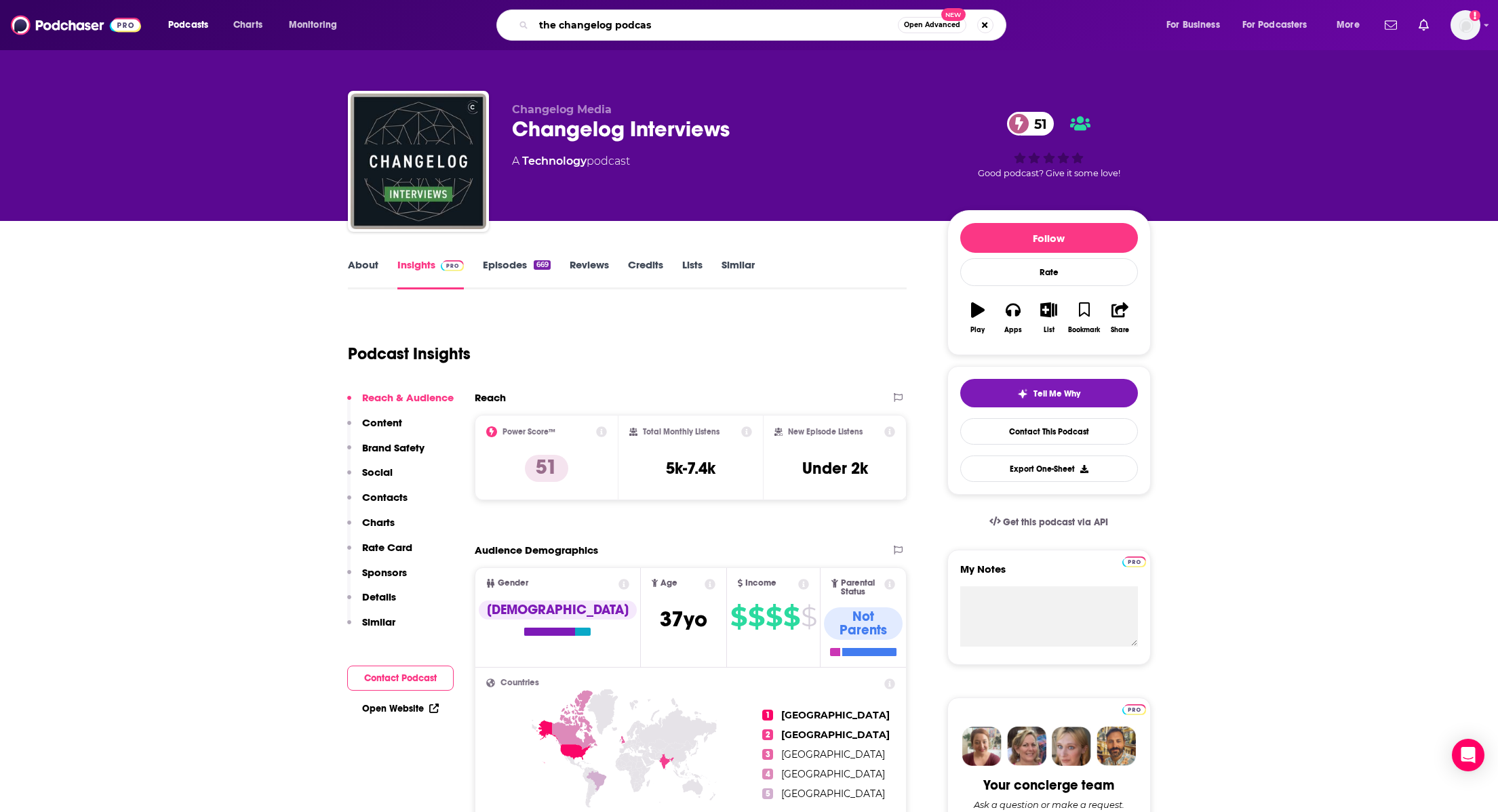
type input "the changelog podcast"
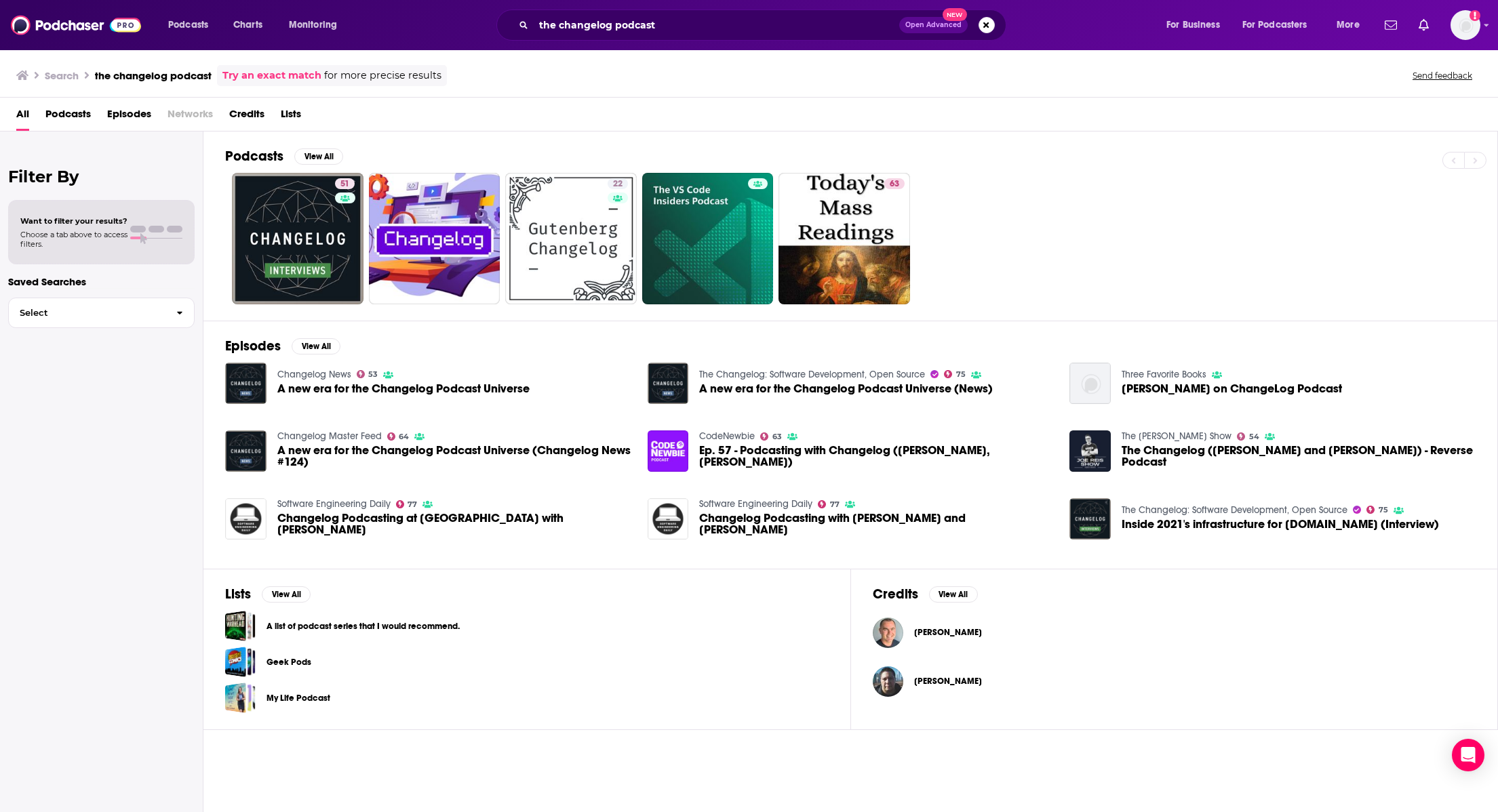
click at [852, 386] on span "A new era for the Changelog Podcast Universe (News)" at bounding box center [846, 388] width 294 height 11
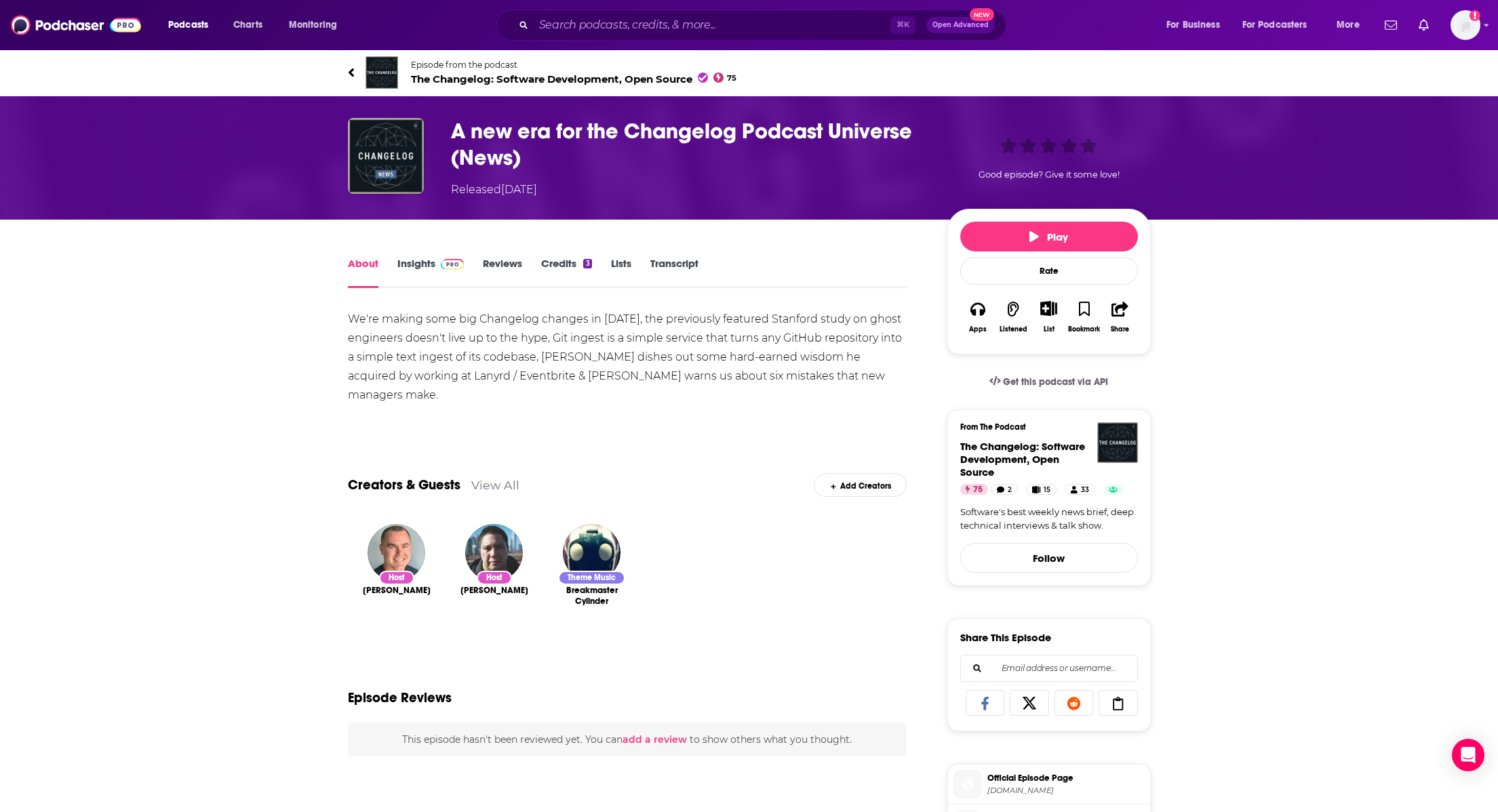
click at [401, 585] on span "[PERSON_NAME]" at bounding box center [396, 590] width 68 height 11
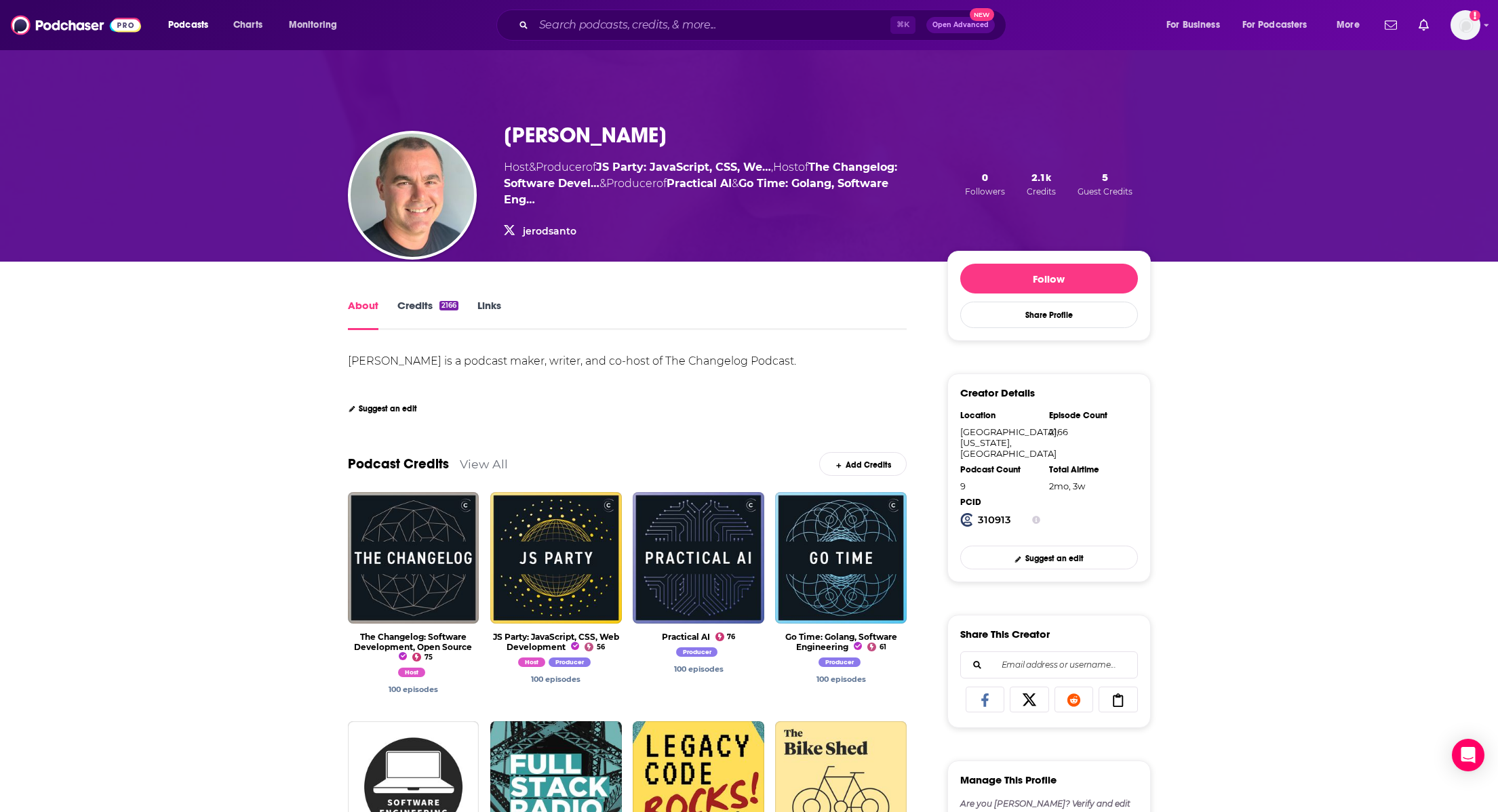
scroll to position [19, 0]
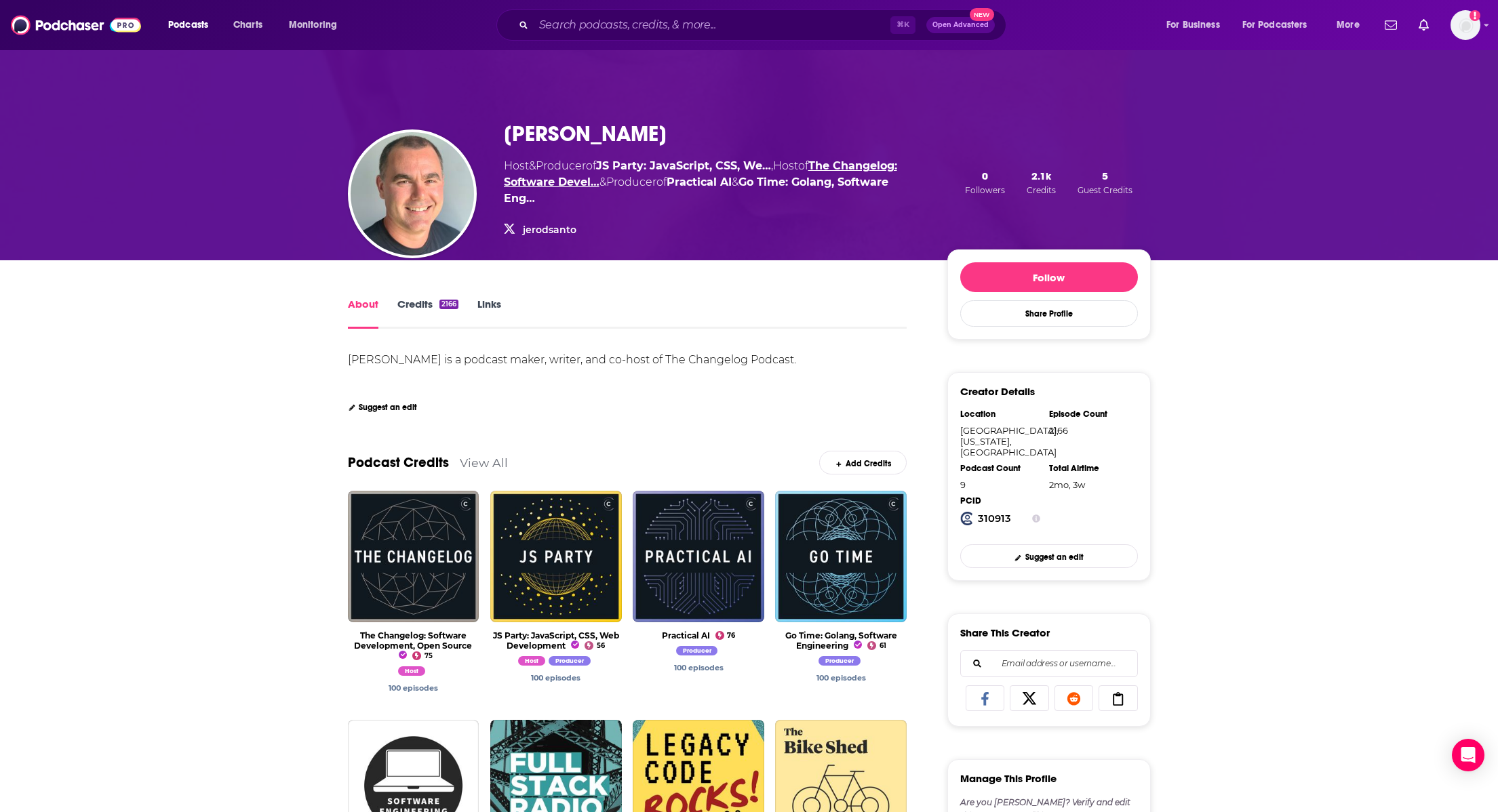
click at [614, 180] on link "The Changelog: Software Devel…" at bounding box center [700, 173] width 394 height 29
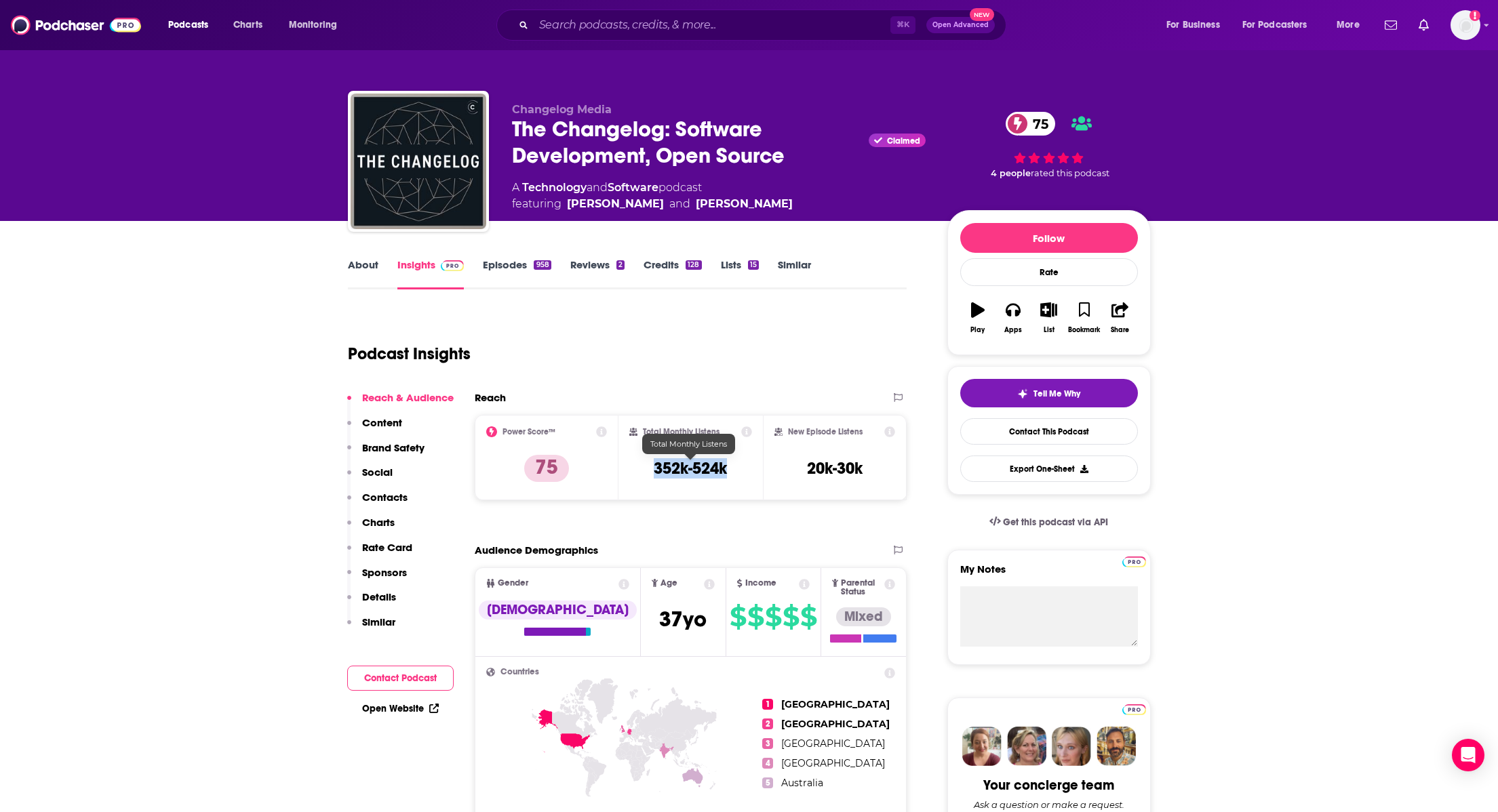
drag, startPoint x: 732, startPoint y: 469, endPoint x: 640, endPoint y: 468, distance: 92.0
click at [640, 469] on div "Total Monthly Listens 352k-524k" at bounding box center [690, 457] width 123 height 63
copy h3 "352k-524k"
